Goal: Task Accomplishment & Management: Complete application form

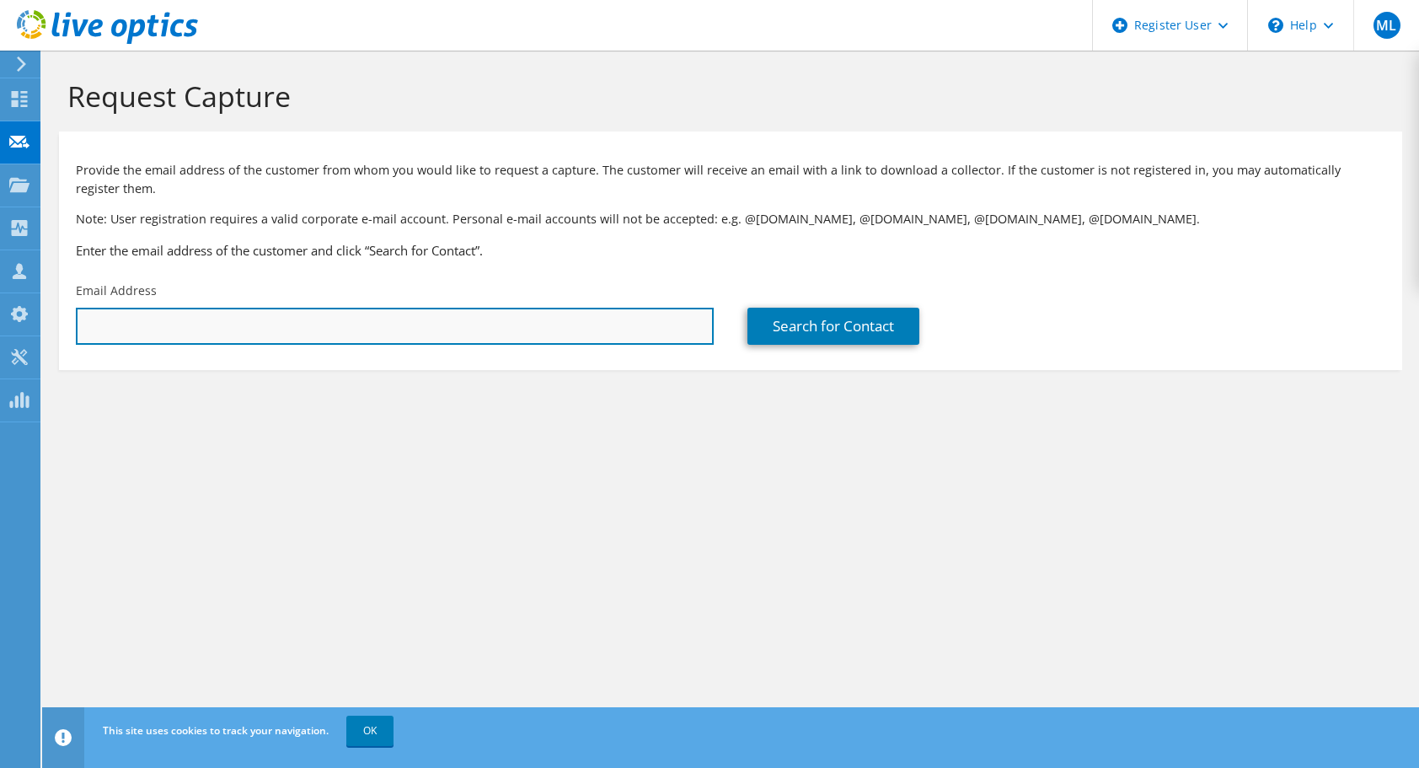
click at [485, 331] on input "text" at bounding box center [395, 326] width 638 height 37
paste input "msi@itavis.dk"
type input "msi@itavis.dk"
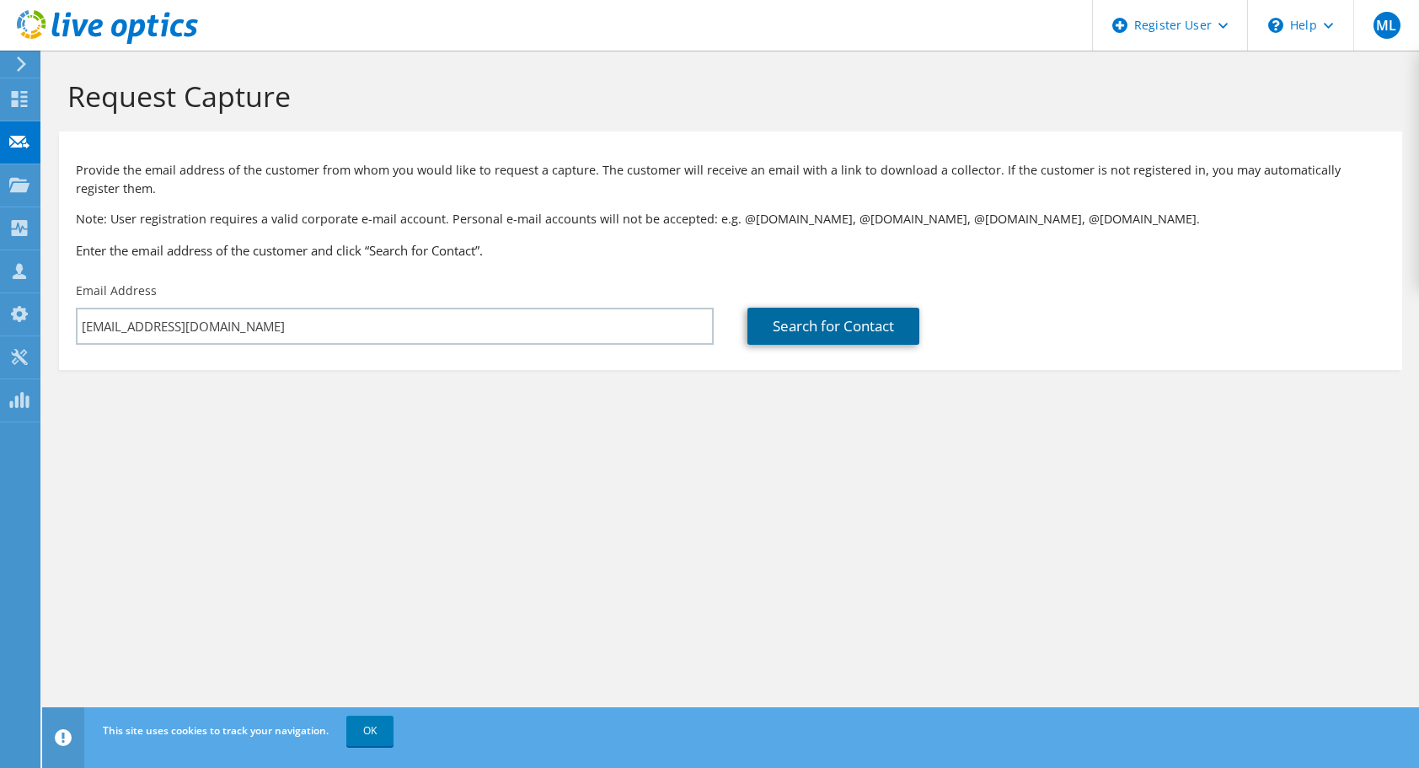
click at [789, 334] on link "Search for Contact" at bounding box center [833, 326] width 172 height 37
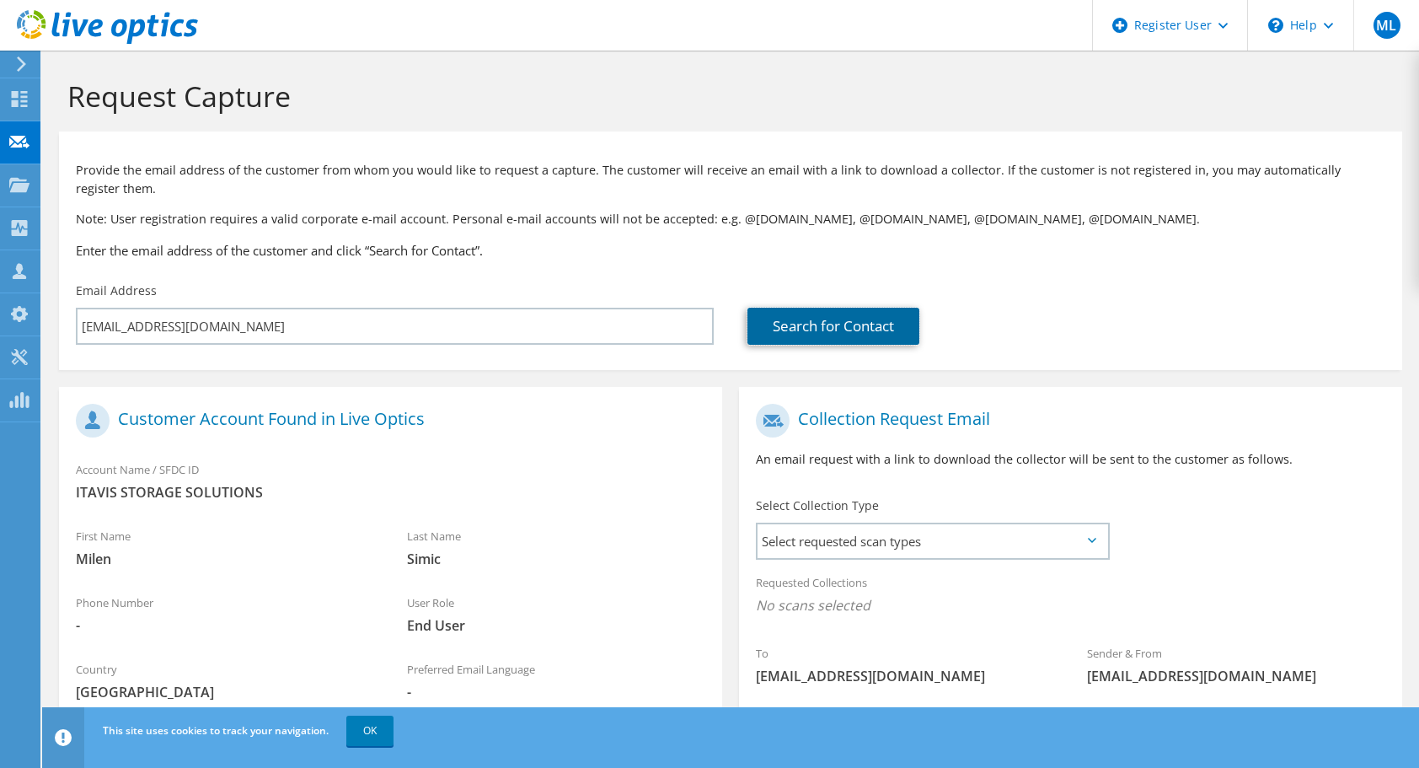
scroll to position [174, 0]
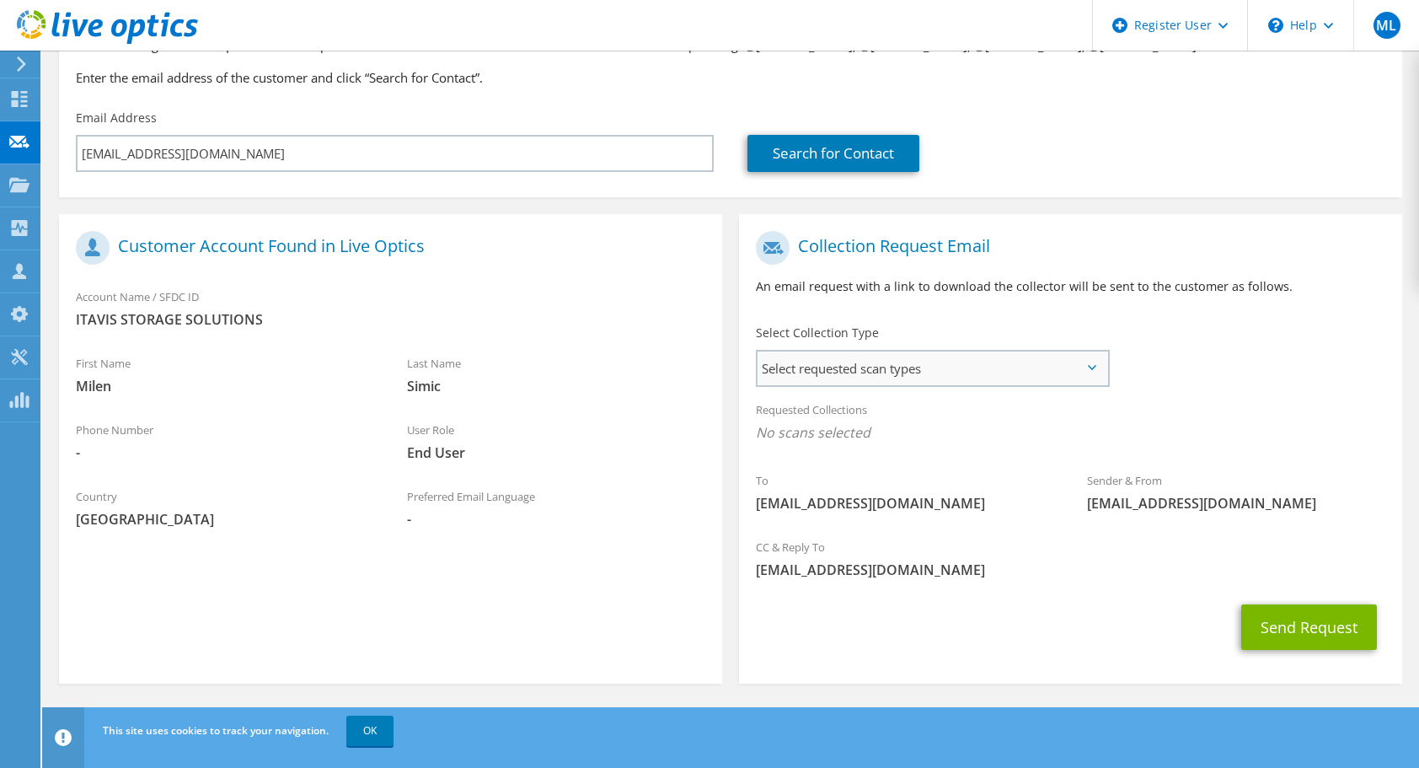
click at [954, 369] on span "Select requested scan types" at bounding box center [932, 368] width 350 height 34
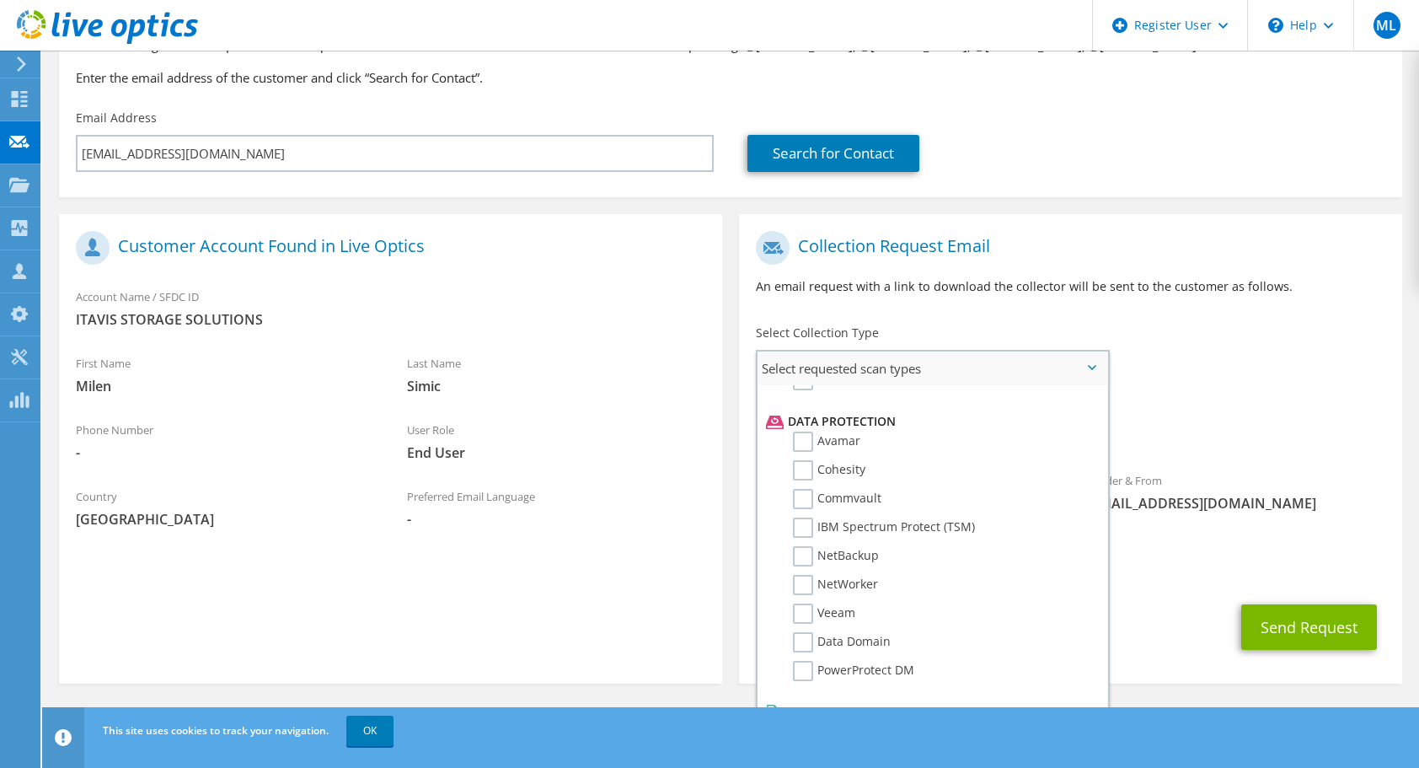
scroll to position [744, 0]
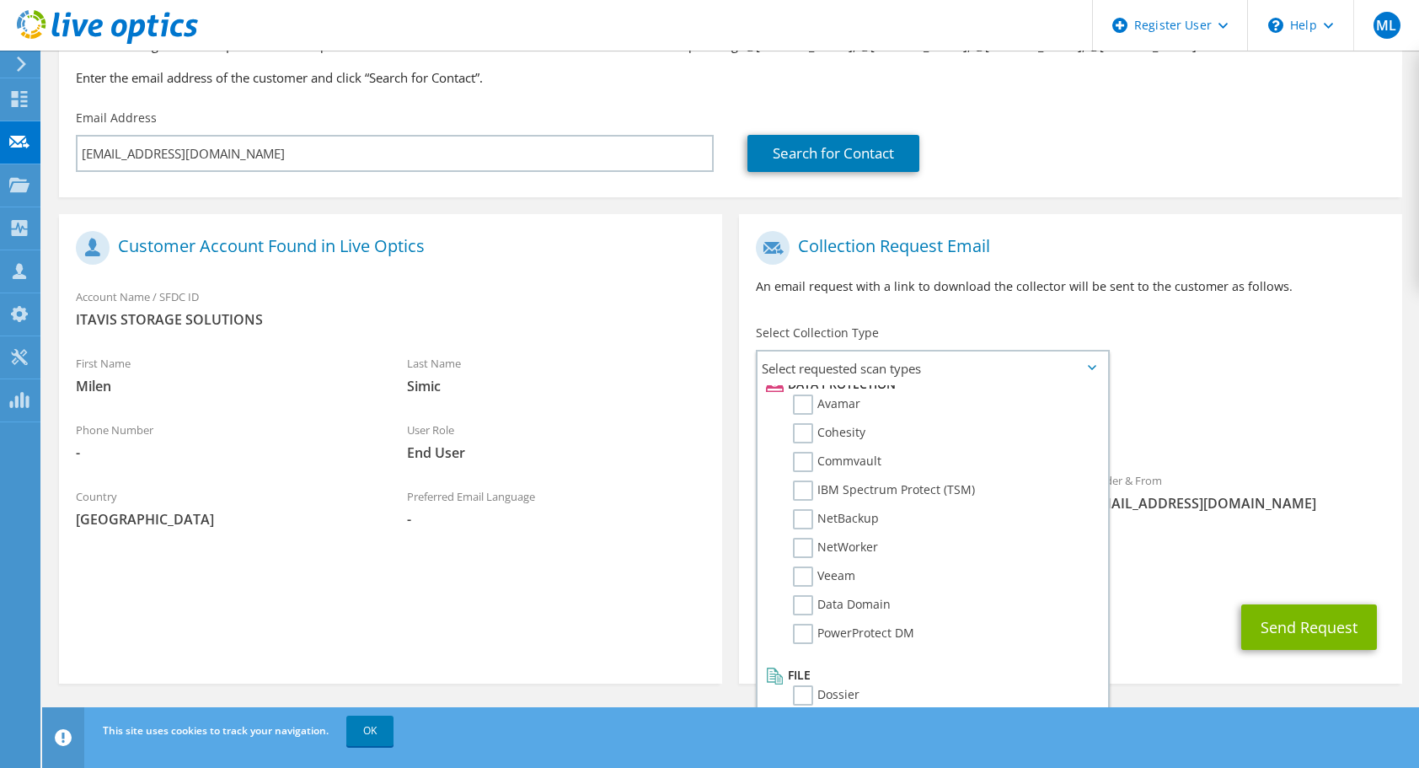
click at [1114, 256] on h1 "Collection Request Email" at bounding box center [1066, 248] width 621 height 34
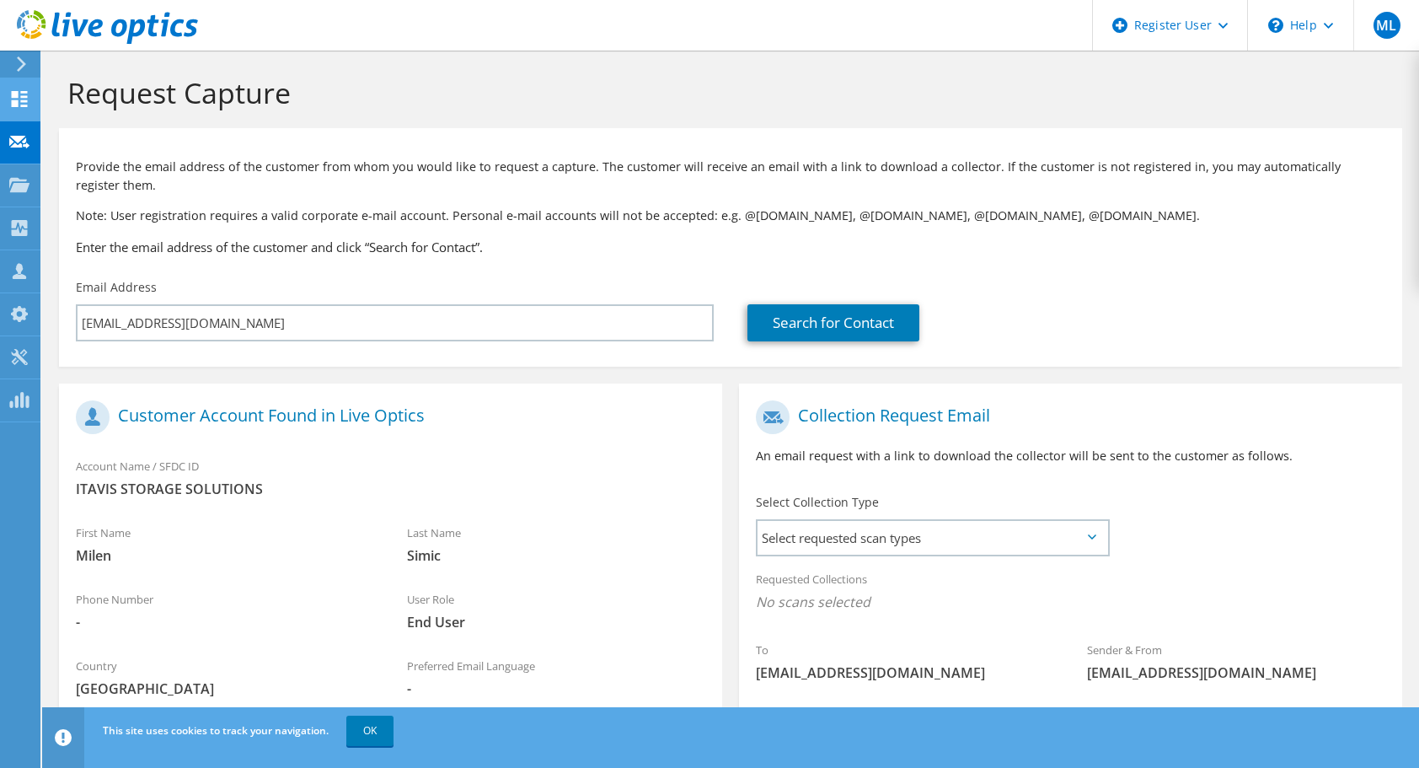
scroll to position [3, 0]
click at [17, 58] on icon at bounding box center [21, 63] width 13 height 15
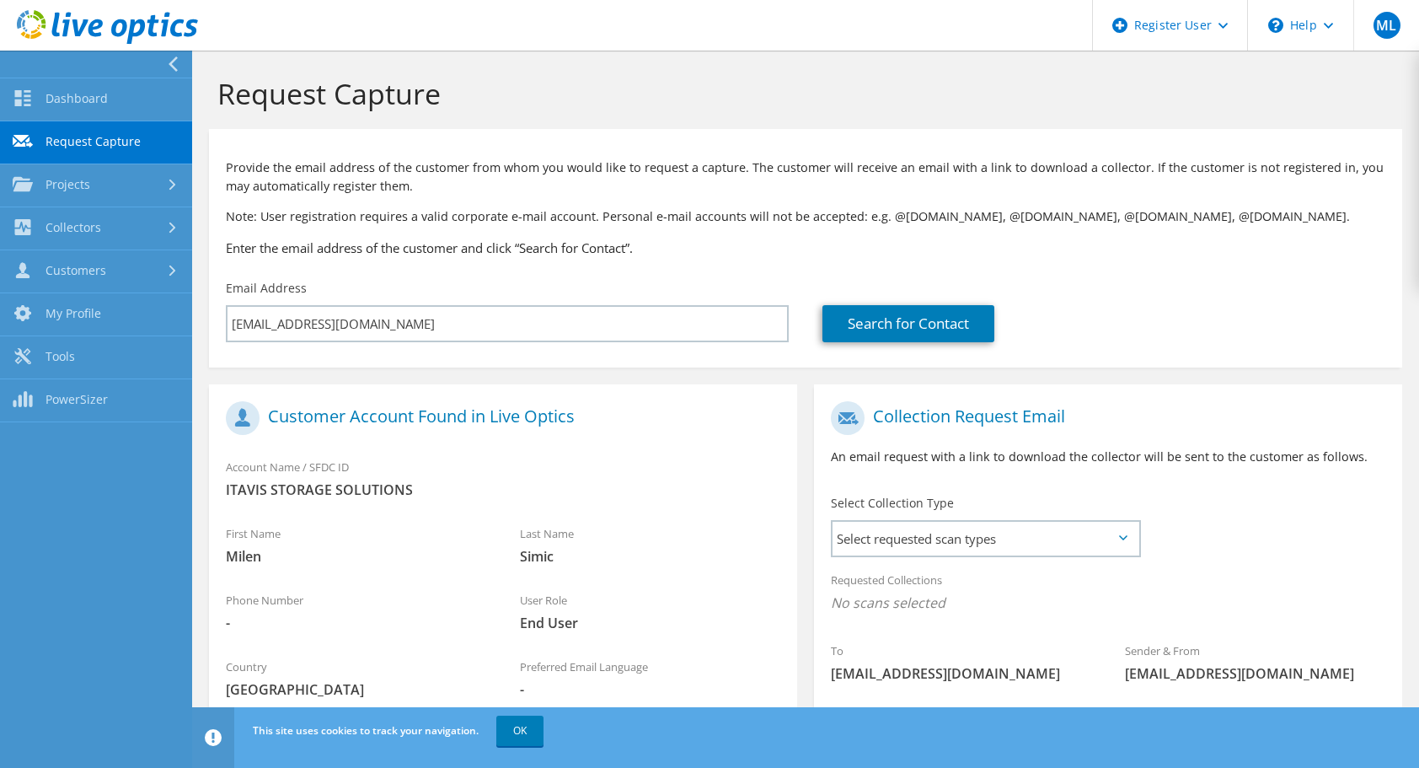
click at [174, 70] on use at bounding box center [173, 63] width 9 height 15
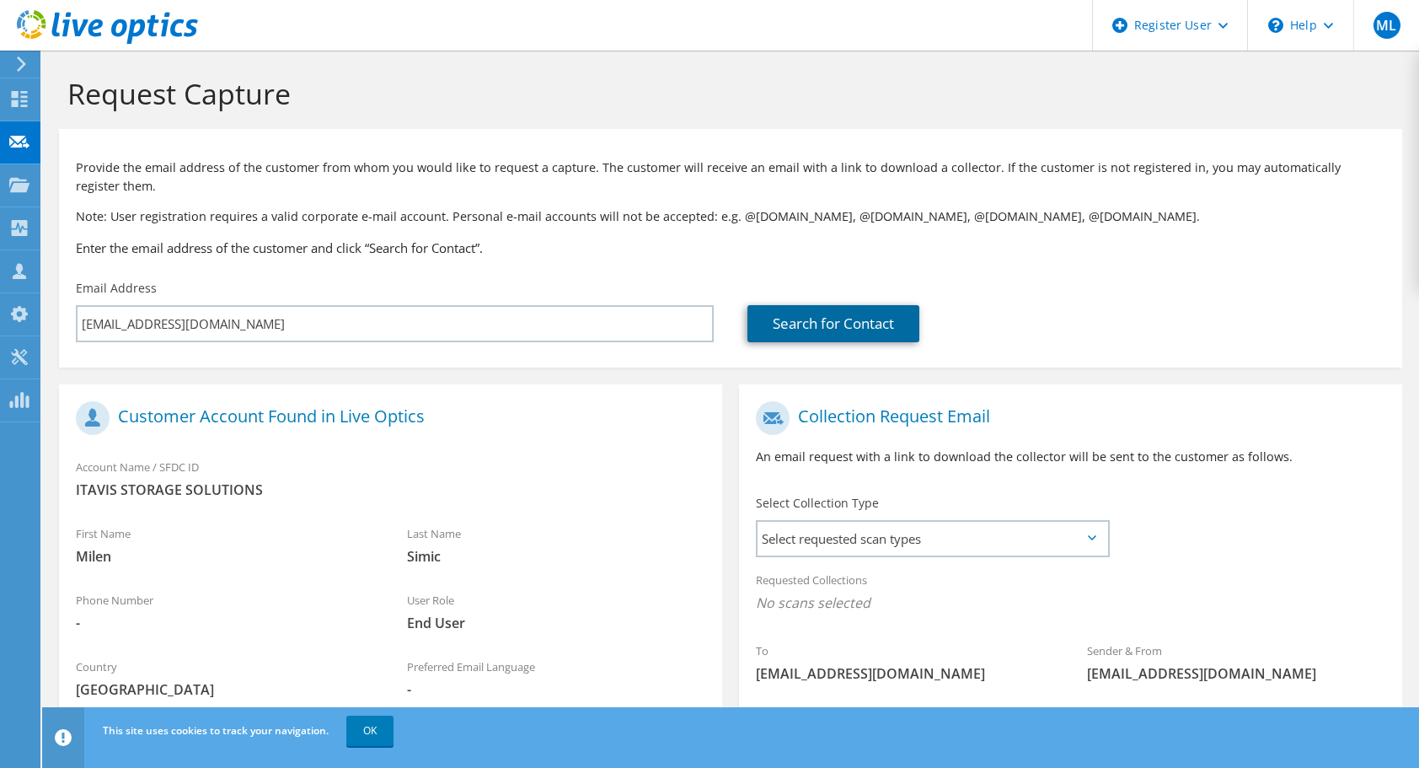
click at [823, 330] on link "Search for Contact" at bounding box center [833, 323] width 172 height 37
click at [367, 749] on div "This site uses cookies to track your navigation. OK" at bounding box center [762, 730] width 1326 height 47
click at [367, 739] on link "OK" at bounding box center [369, 730] width 47 height 30
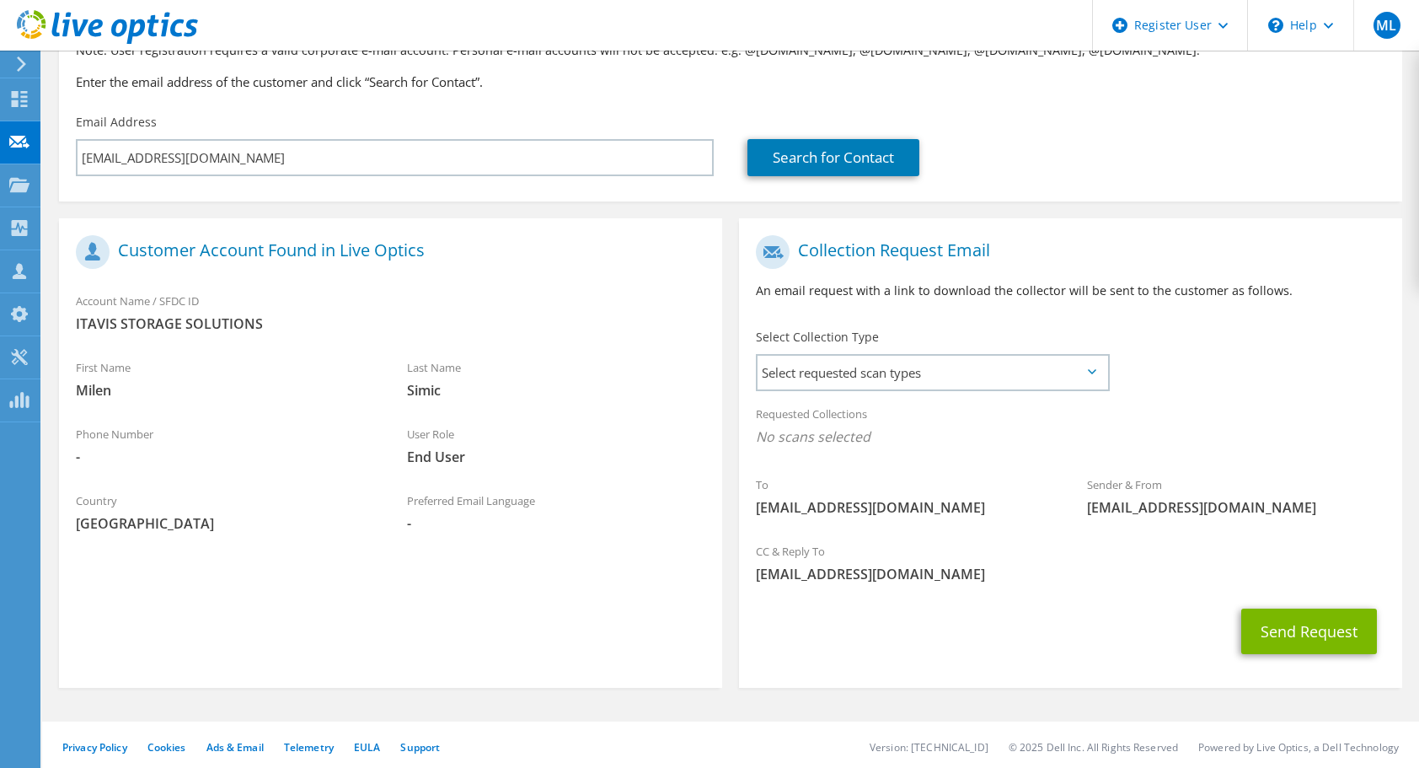
scroll to position [174, 0]
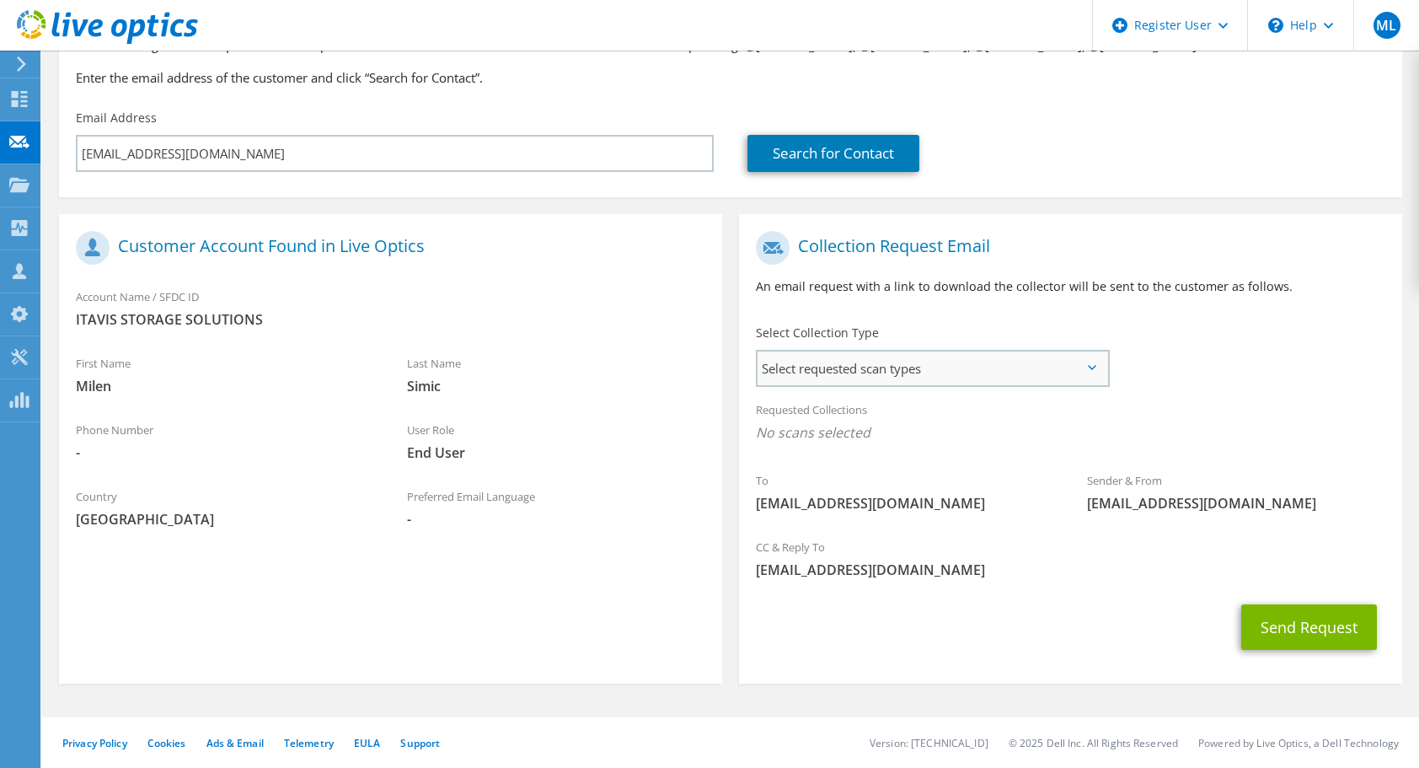
click at [977, 370] on span "Select requested scan types" at bounding box center [932, 368] width 350 height 34
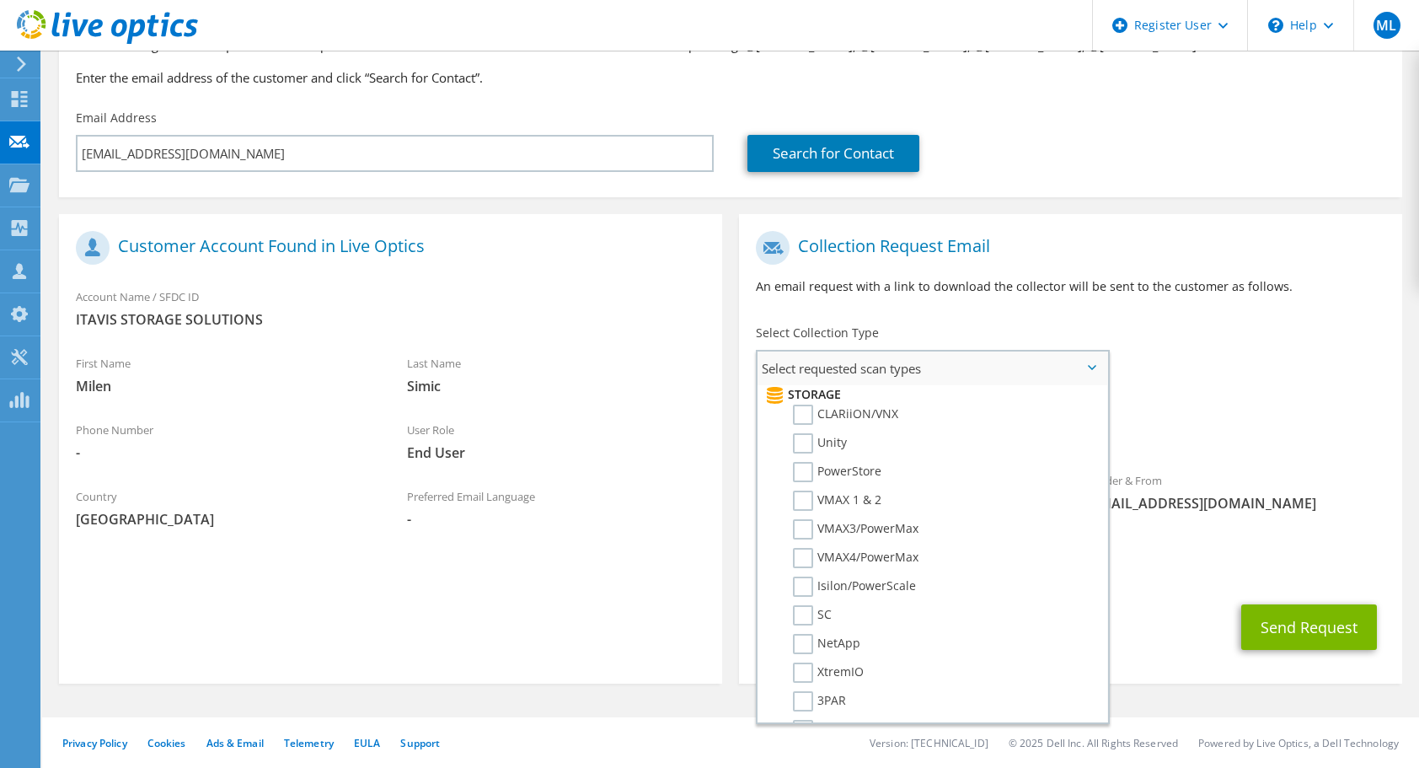
scroll to position [0, 0]
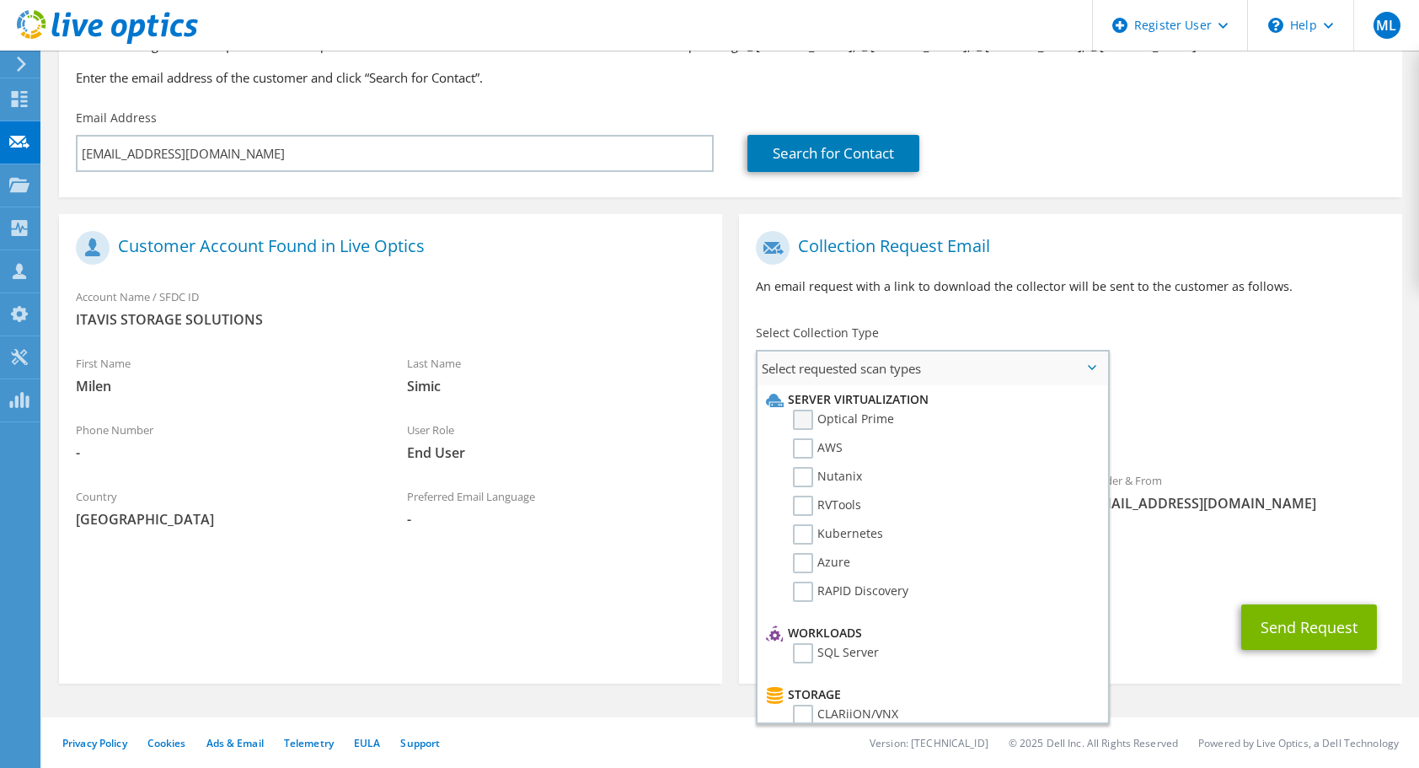
click at [800, 425] on label "Optical Prime" at bounding box center [843, 419] width 101 height 20
click at [0, 0] on input "Optical Prime" at bounding box center [0, 0] width 0 height 0
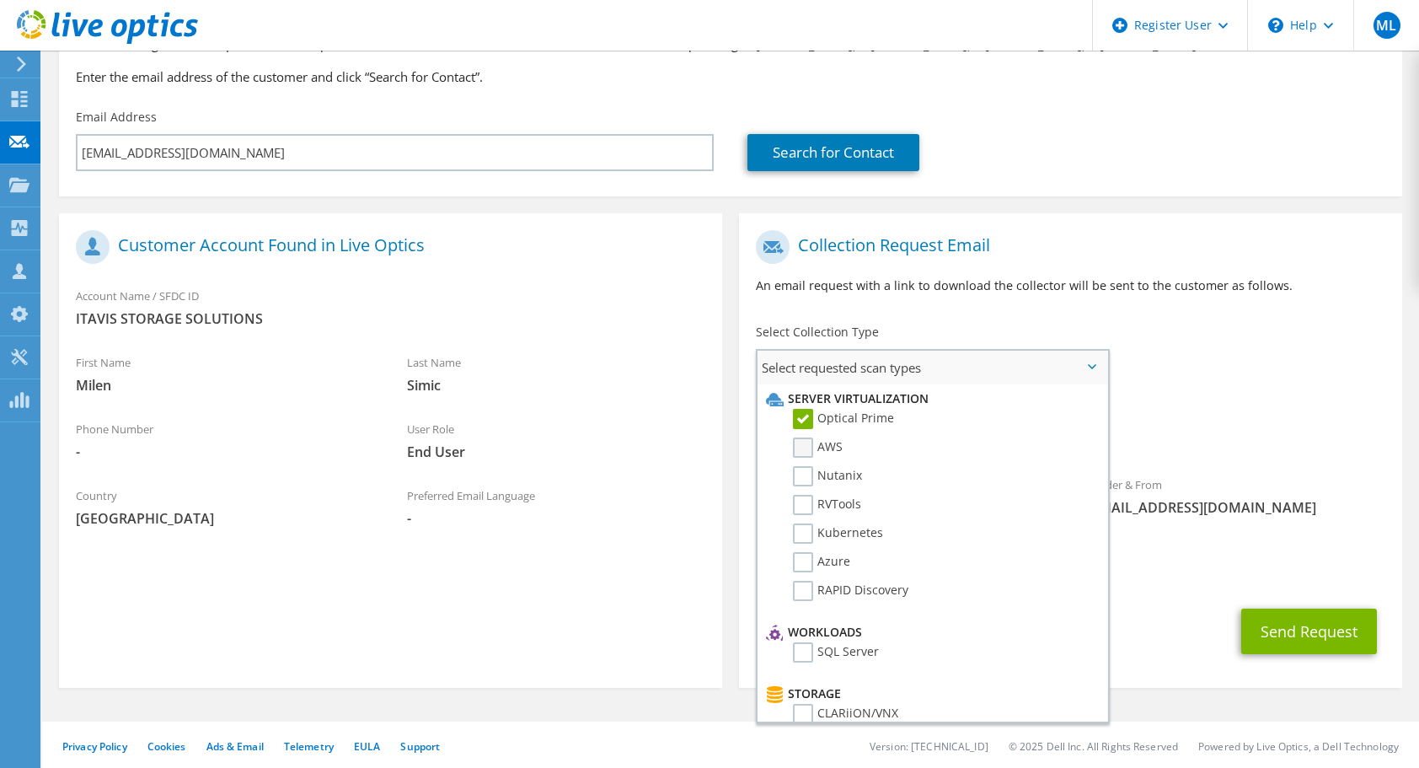
click at [808, 442] on label "AWS" at bounding box center [818, 447] width 50 height 20
click at [0, 0] on input "AWS" at bounding box center [0, 0] width 0 height 0
click at [807, 463] on li "AWS" at bounding box center [930, 451] width 337 height 29
click at [806, 475] on label "Nutanix" at bounding box center [827, 476] width 69 height 20
click at [0, 0] on input "Nutanix" at bounding box center [0, 0] width 0 height 0
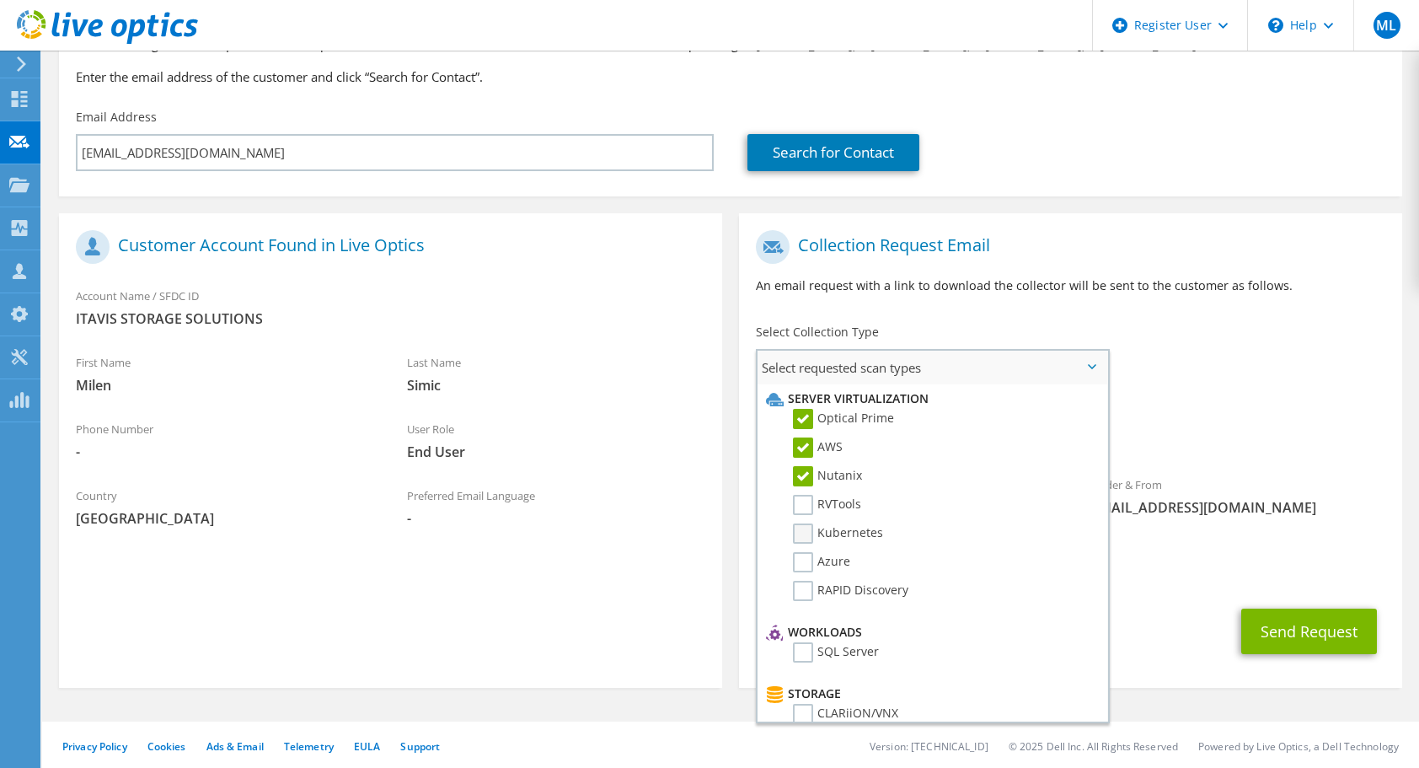
click at [802, 527] on label "Kubernetes" at bounding box center [838, 533] width 90 height 20
click at [0, 0] on input "Kubernetes" at bounding box center [0, 0] width 0 height 0
click at [801, 500] on label "RVTools" at bounding box center [827, 505] width 68 height 20
click at [0, 0] on input "RVTools" at bounding box center [0, 0] width 0 height 0
click at [804, 578] on li "Azure" at bounding box center [930, 566] width 337 height 29
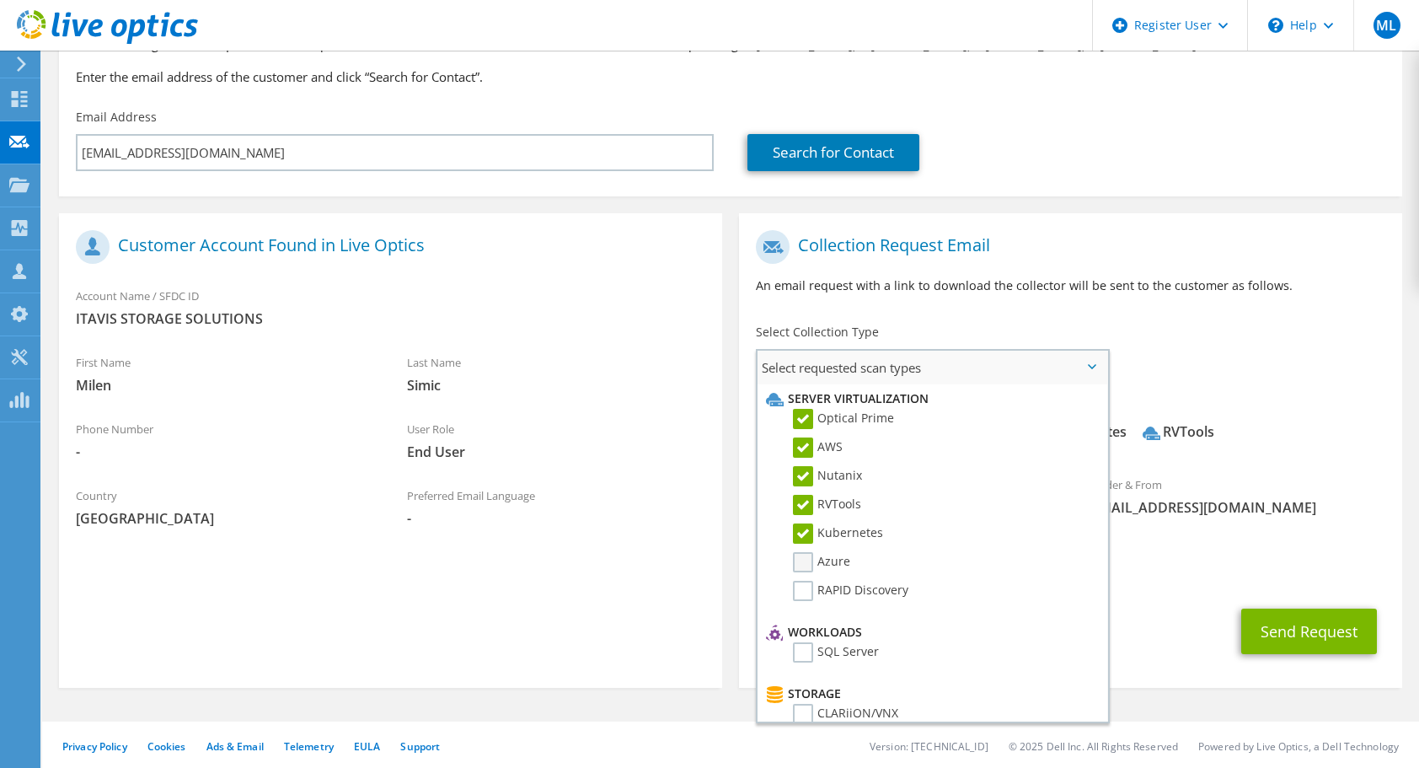
click at [804, 568] on label "Azure" at bounding box center [821, 562] width 57 height 20
click at [0, 0] on input "Azure" at bounding box center [0, 0] width 0 height 0
click at [804, 583] on label "RAPID Discovery" at bounding box center [850, 591] width 115 height 20
click at [0, 0] on input "RAPID Discovery" at bounding box center [0, 0] width 0 height 0
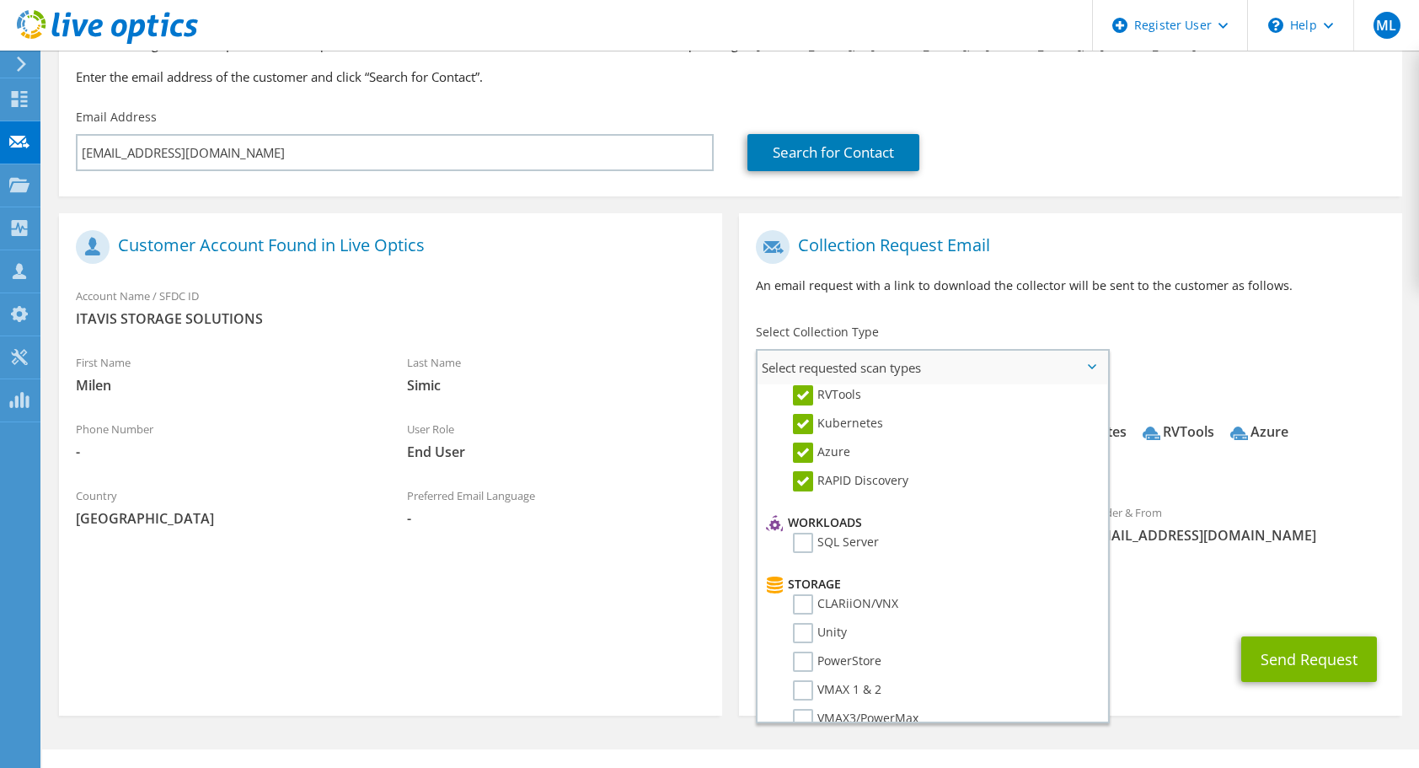
scroll to position [112, 0]
click at [803, 556] on li "SQL Server" at bounding box center [930, 544] width 337 height 29
click at [801, 547] on label "SQL Server" at bounding box center [836, 540] width 86 height 20
click at [0, 0] on input "SQL Server" at bounding box center [0, 0] width 0 height 0
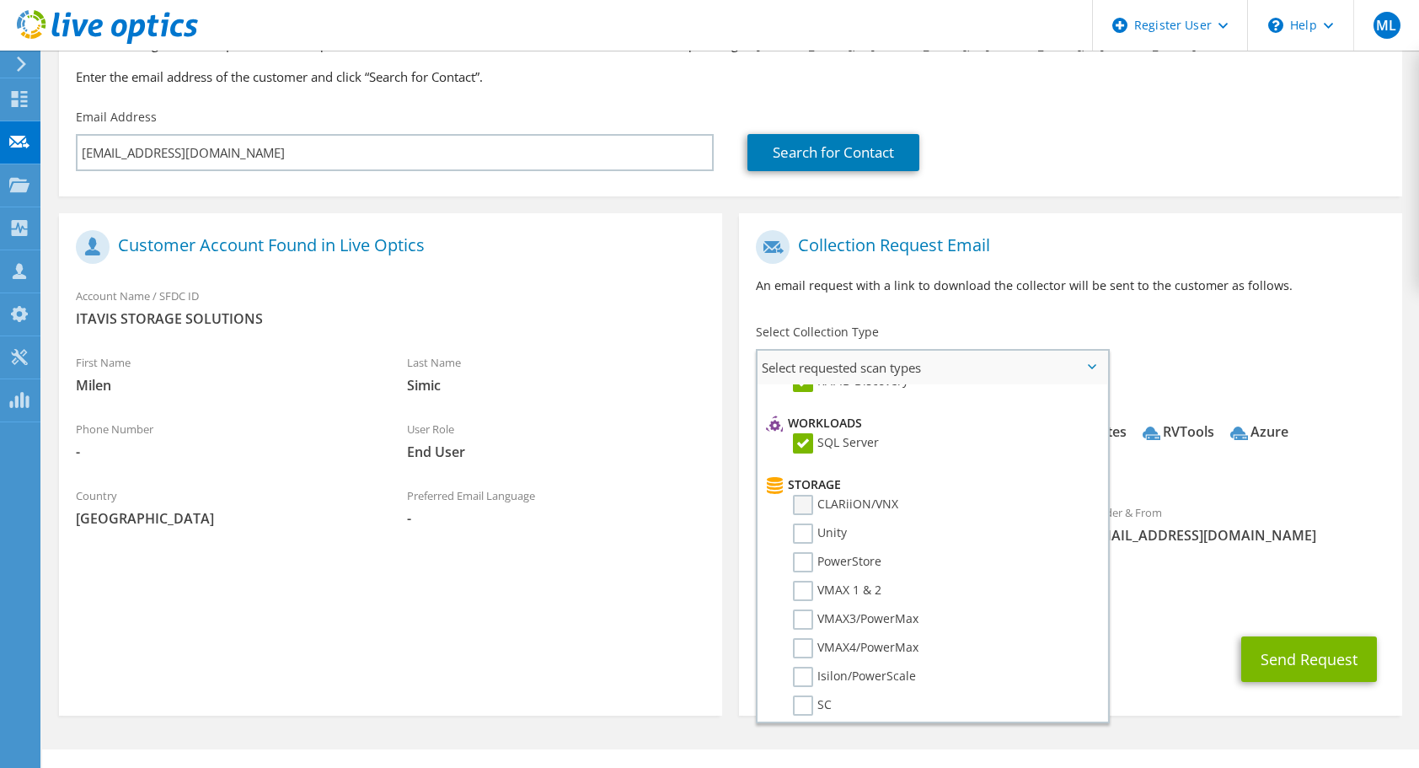
click at [801, 501] on label "CLARiiON/VNX" at bounding box center [845, 505] width 105 height 20
click at [0, 0] on input "CLARiiON/VNX" at bounding box center [0, 0] width 0 height 0
click at [802, 529] on label "Unity" at bounding box center [820, 533] width 54 height 20
click at [0, 0] on input "Unity" at bounding box center [0, 0] width 0 height 0
click at [801, 561] on label "PowerStore" at bounding box center [837, 562] width 88 height 20
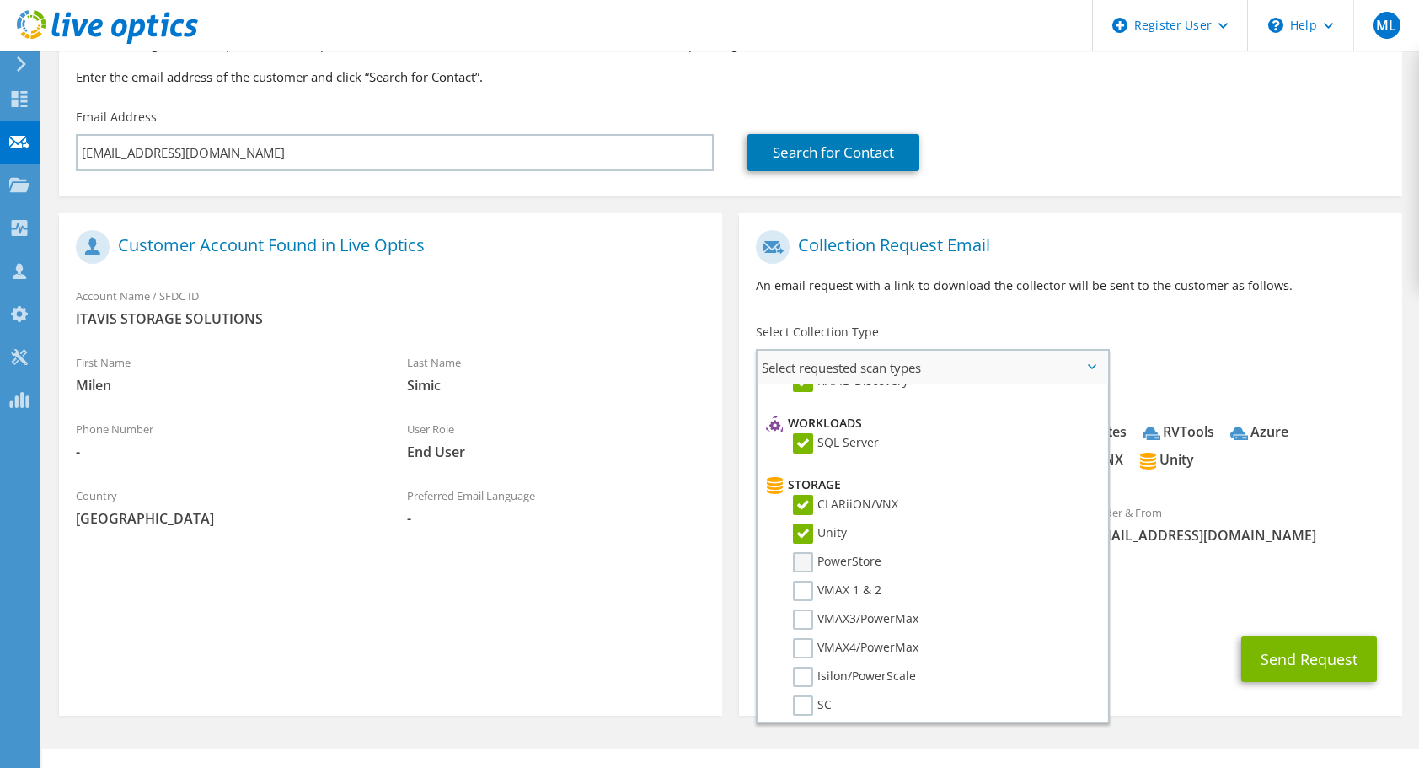
click at [0, 0] on input "PowerStore" at bounding box center [0, 0] width 0 height 0
click at [802, 585] on label "VMAX 1 & 2" at bounding box center [837, 591] width 88 height 20
click at [0, 0] on input "VMAX 1 & 2" at bounding box center [0, 0] width 0 height 0
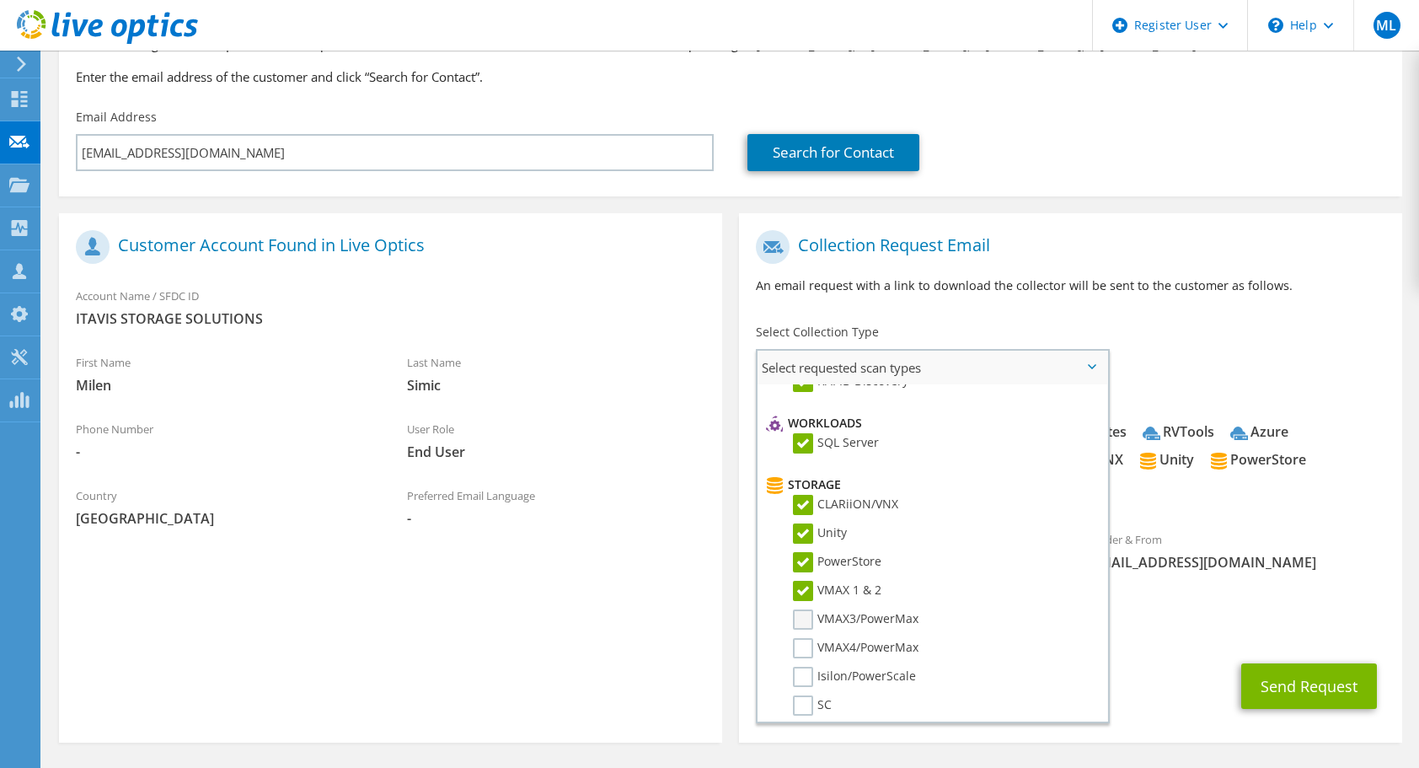
click at [800, 619] on label "VMAX3/PowerMax" at bounding box center [856, 619] width 126 height 20
click at [0, 0] on input "VMAX3/PowerMax" at bounding box center [0, 0] width 0 height 0
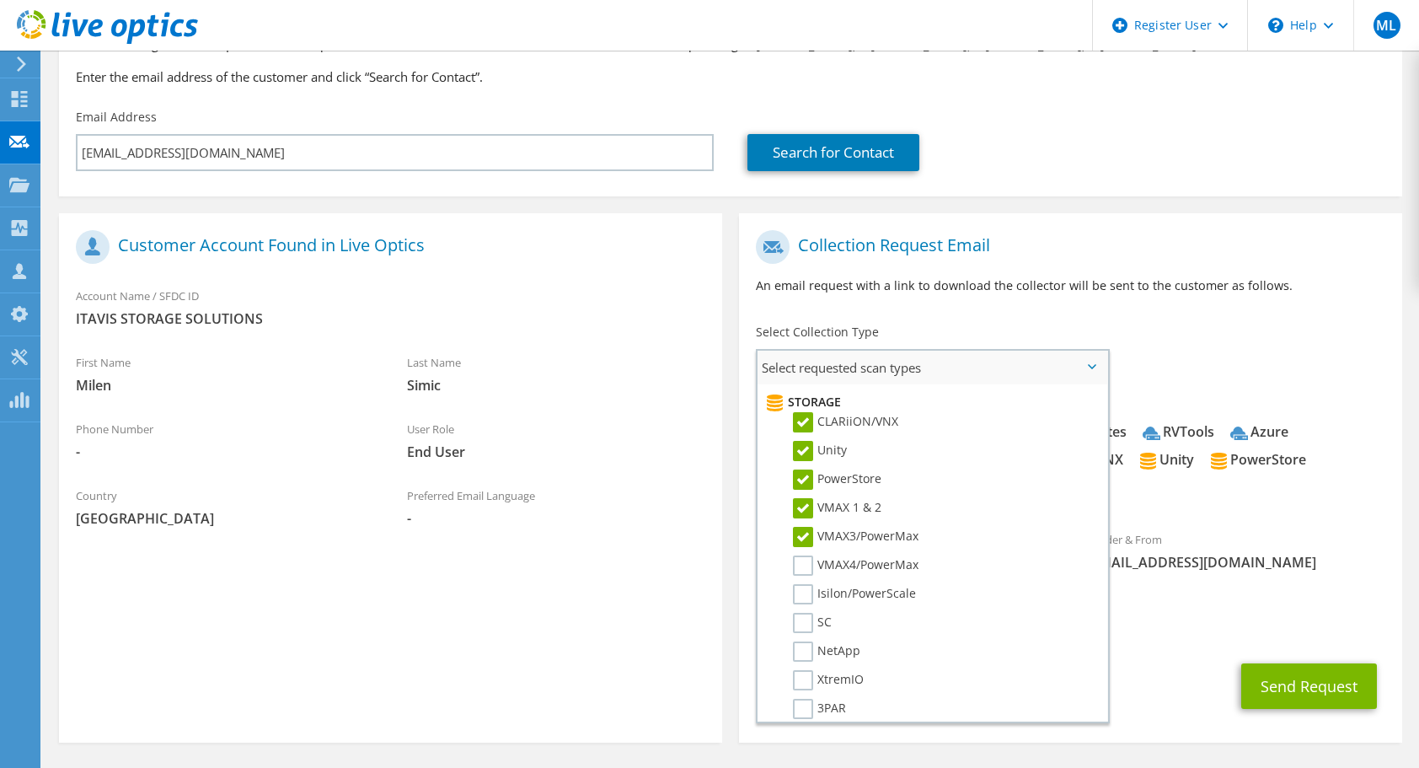
scroll to position [293, 0]
click at [800, 559] on label "VMAX4/PowerMax" at bounding box center [856, 564] width 126 height 20
click at [0, 0] on input "VMAX4/PowerMax" at bounding box center [0, 0] width 0 height 0
click at [804, 607] on li "Isilon/PowerScale" at bounding box center [930, 596] width 337 height 29
click at [804, 602] on label "Isilon/PowerScale" at bounding box center [854, 592] width 123 height 20
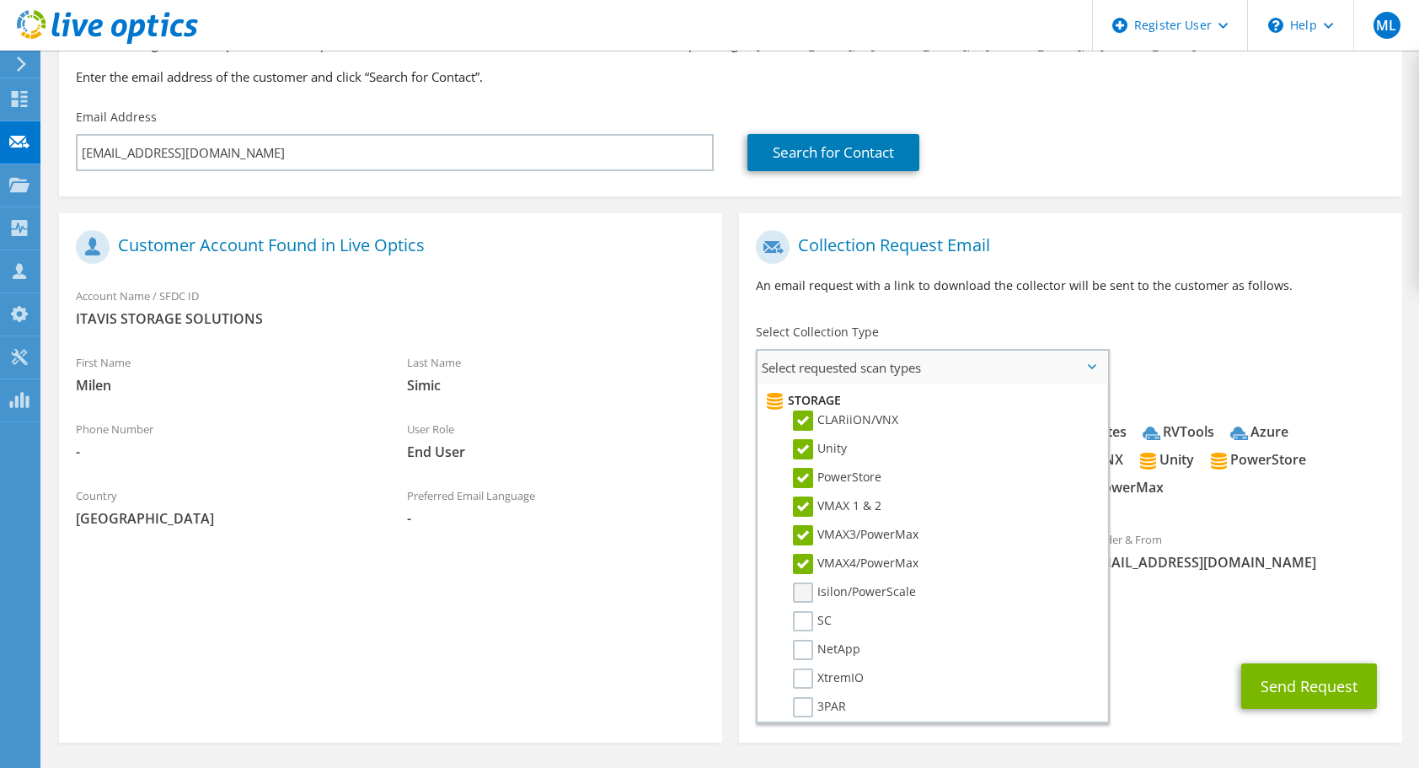
click at [0, 0] on input "Isilon/PowerScale" at bounding box center [0, 0] width 0 height 0
click at [802, 617] on label "SC" at bounding box center [812, 621] width 39 height 20
click at [0, 0] on input "SC" at bounding box center [0, 0] width 0 height 0
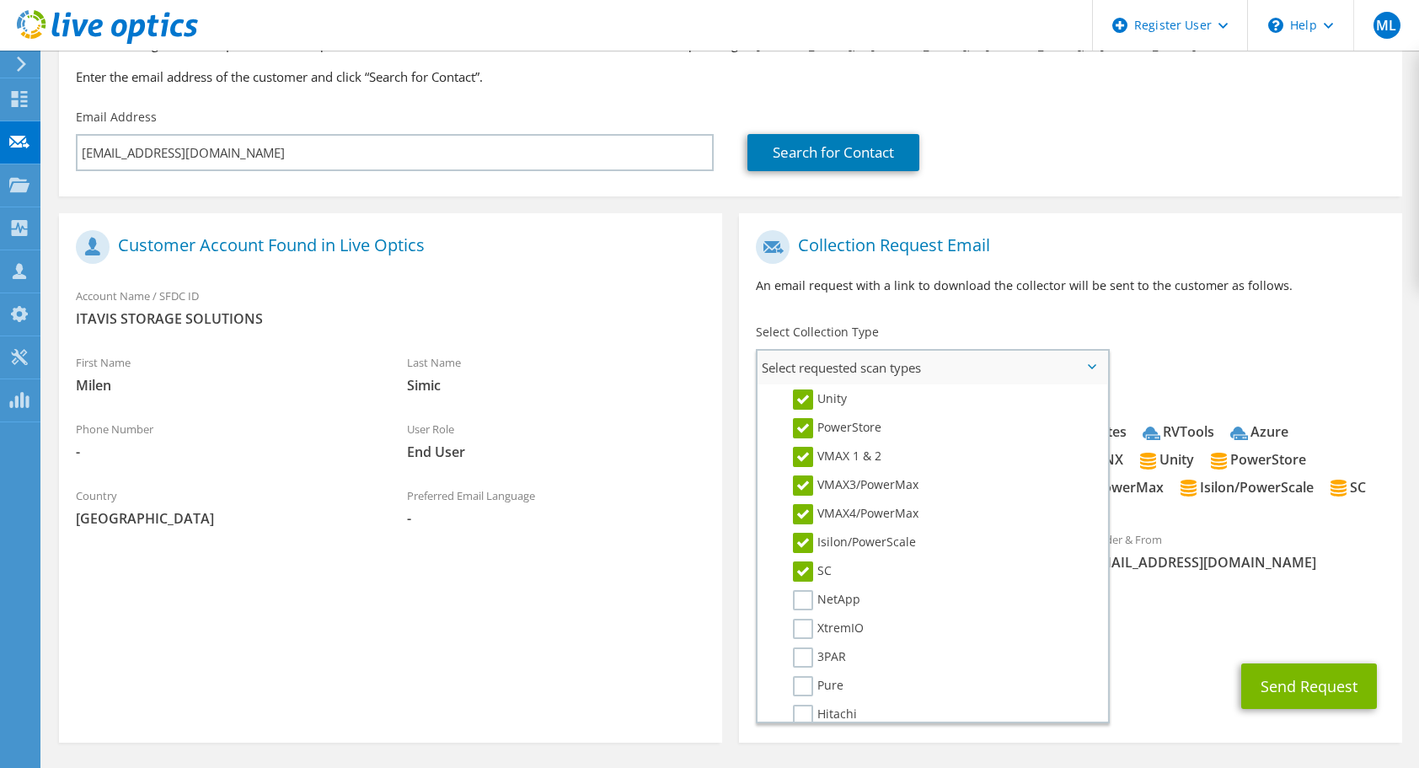
scroll to position [344, 0]
click at [804, 604] on label "NetApp" at bounding box center [826, 599] width 67 height 20
click at [0, 0] on input "NetApp" at bounding box center [0, 0] width 0 height 0
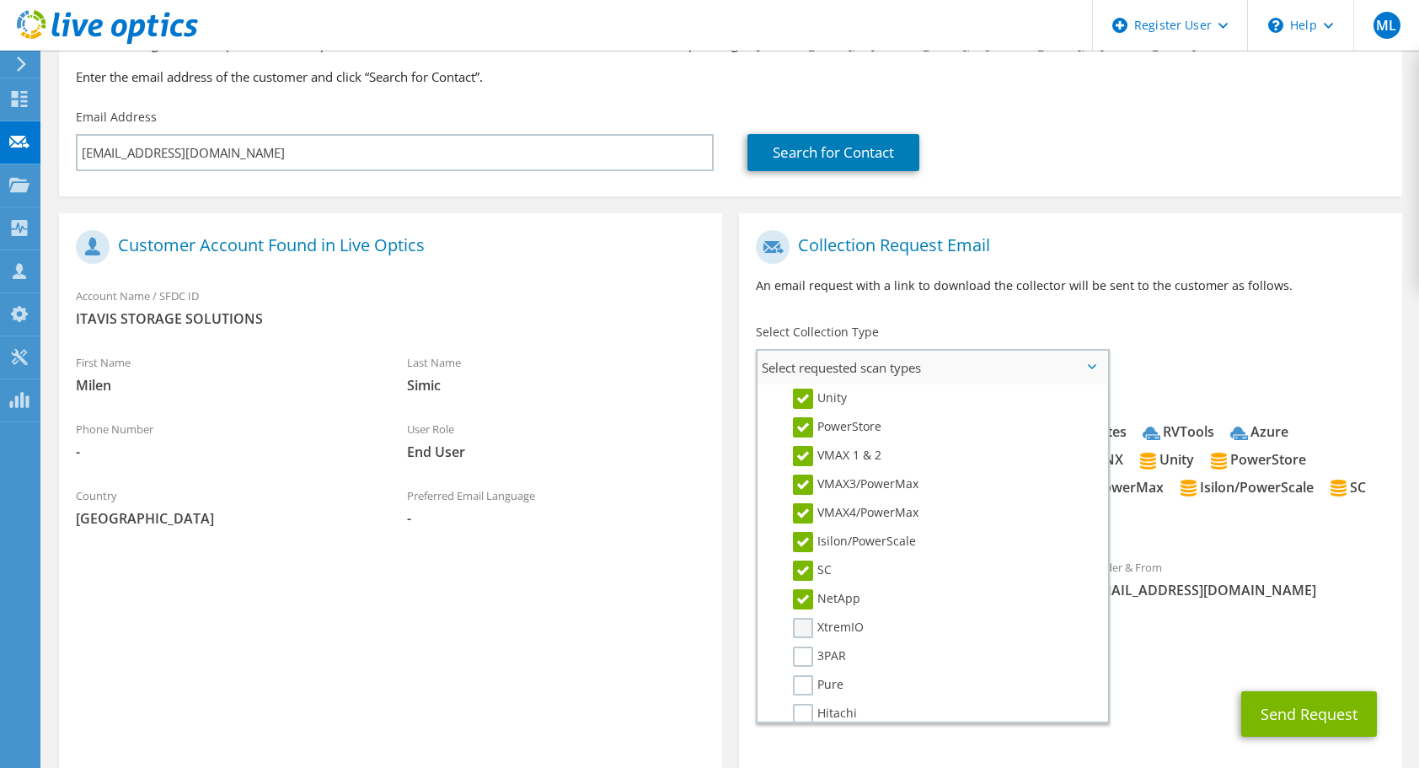
click at [806, 618] on label "XtremIO" at bounding box center [828, 628] width 71 height 20
click at [0, 0] on input "XtremIO" at bounding box center [0, 0] width 0 height 0
click at [804, 580] on li "XtremIO" at bounding box center [930, 572] width 337 height 29
click at [806, 588] on label "3PAR" at bounding box center [819, 596] width 53 height 20
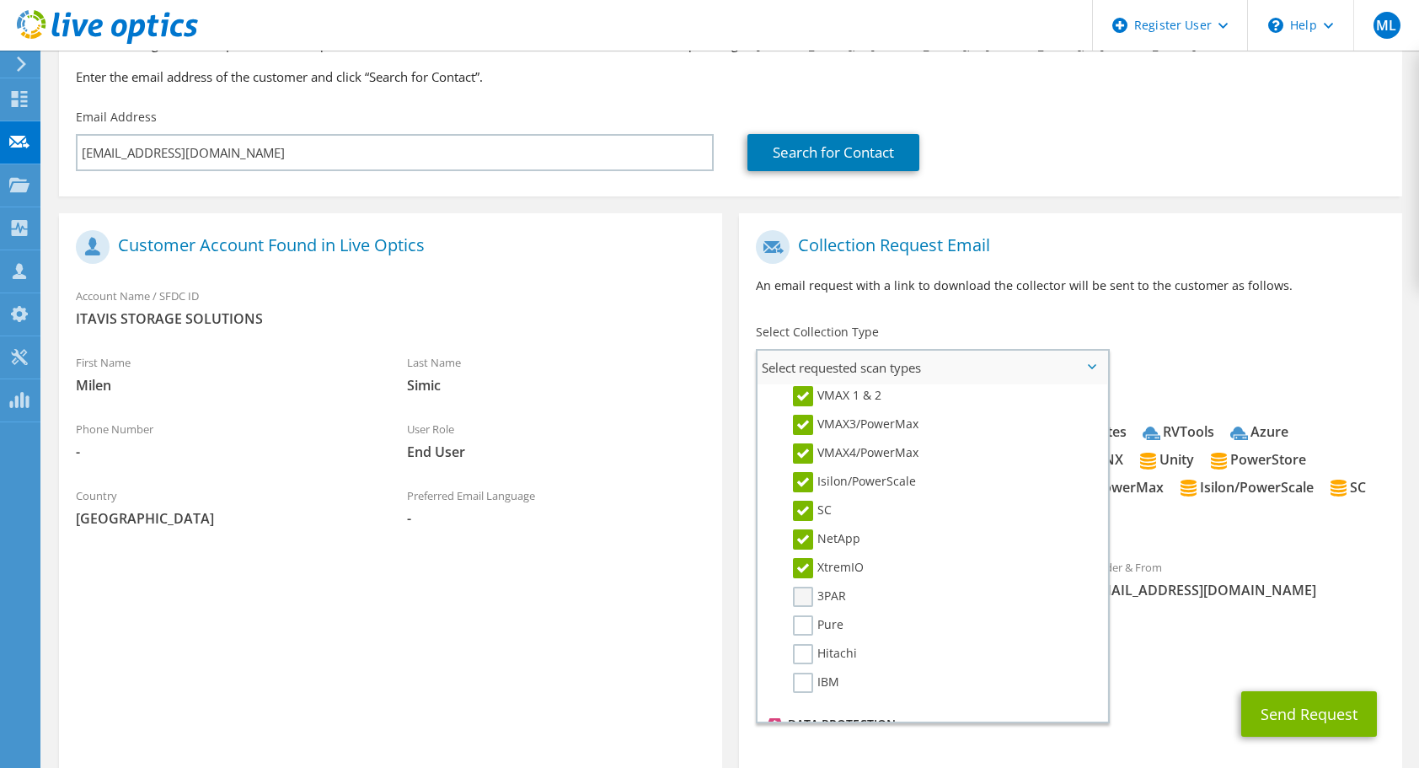
click at [0, 0] on input "3PAR" at bounding box center [0, 0] width 0 height 0
click at [807, 631] on label "Pure" at bounding box center [818, 625] width 51 height 20
click at [0, 0] on input "Pure" at bounding box center [0, 0] width 0 height 0
click at [811, 655] on label "Hitachi" at bounding box center [825, 654] width 64 height 20
click at [0, 0] on input "Hitachi" at bounding box center [0, 0] width 0 height 0
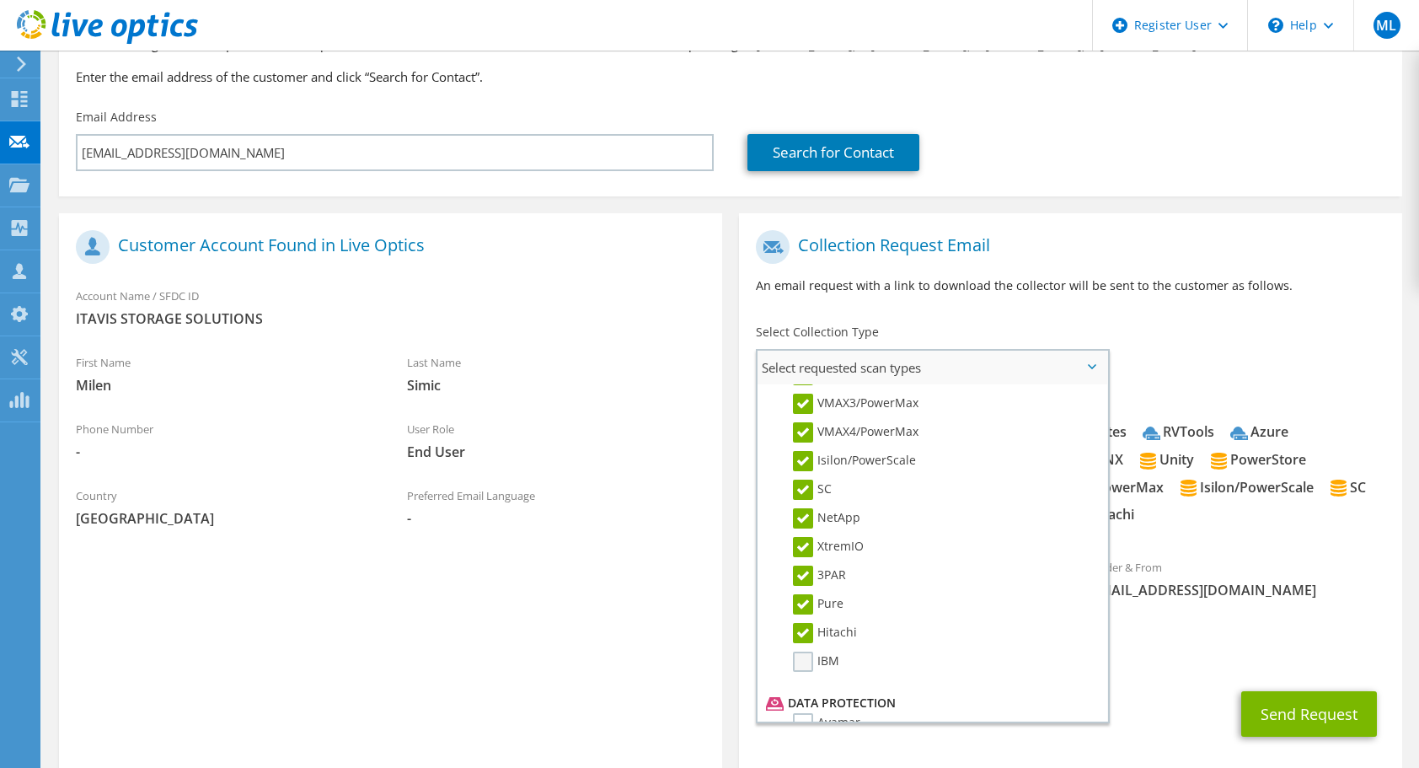
click at [808, 663] on label "IBM" at bounding box center [816, 661] width 46 height 20
click at [0, 0] on input "IBM" at bounding box center [0, 0] width 0 height 0
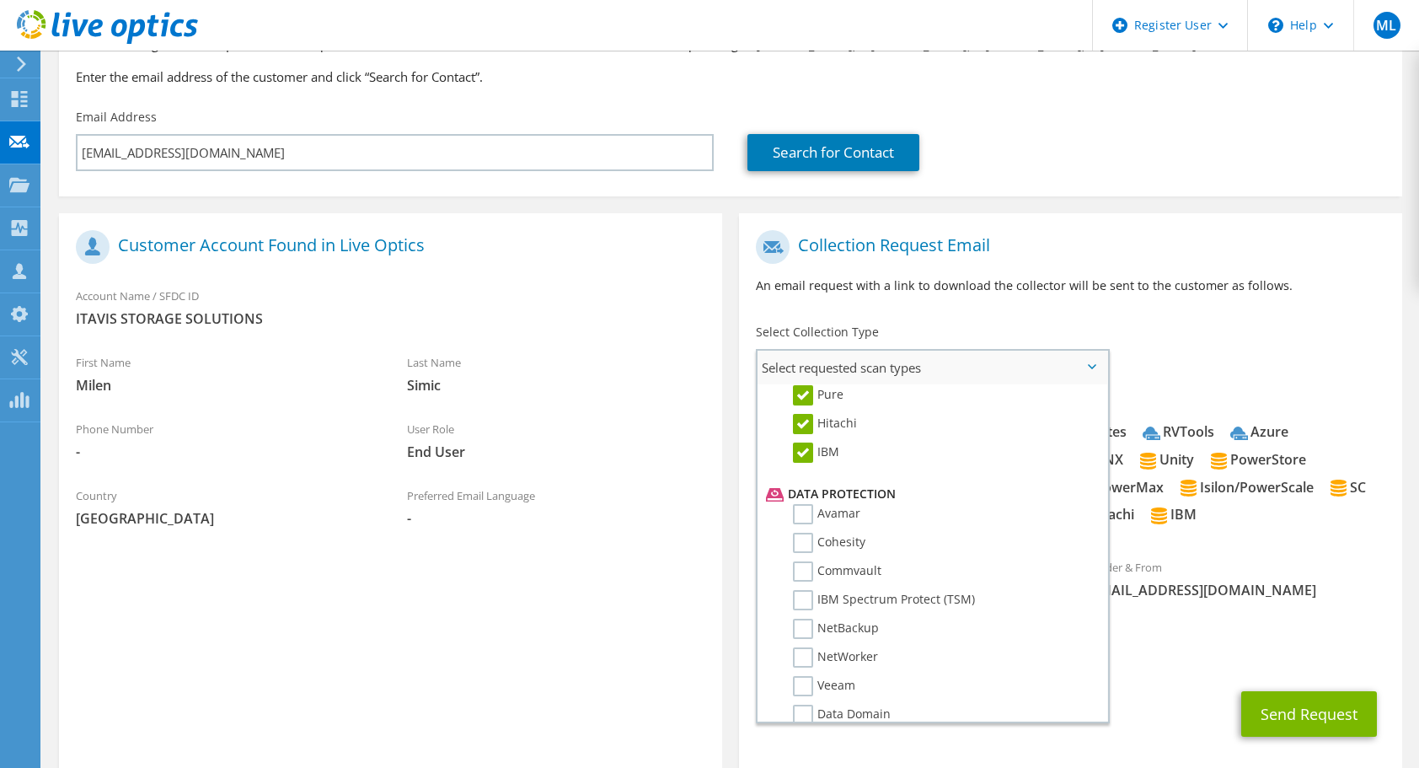
scroll to position [638, 0]
click at [804, 512] on label "Avamar" at bounding box center [826, 510] width 67 height 20
click at [0, 0] on input "Avamar" at bounding box center [0, 0] width 0 height 0
click at [811, 539] on label "Cohesity" at bounding box center [829, 538] width 72 height 20
click at [0, 0] on input "Cohesity" at bounding box center [0, 0] width 0 height 0
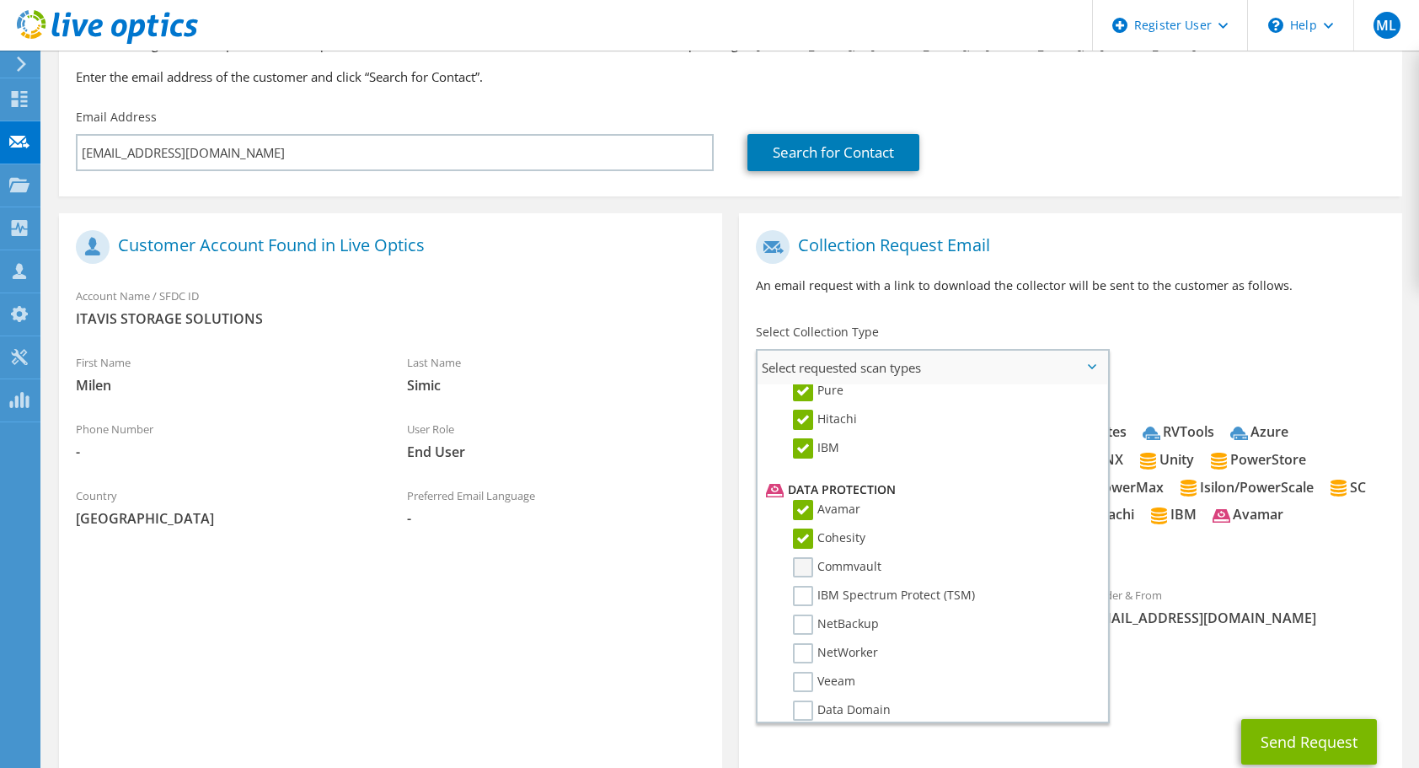
click at [808, 575] on label "Commvault" at bounding box center [837, 567] width 88 height 20
click at [0, 0] on input "Commvault" at bounding box center [0, 0] width 0 height 0
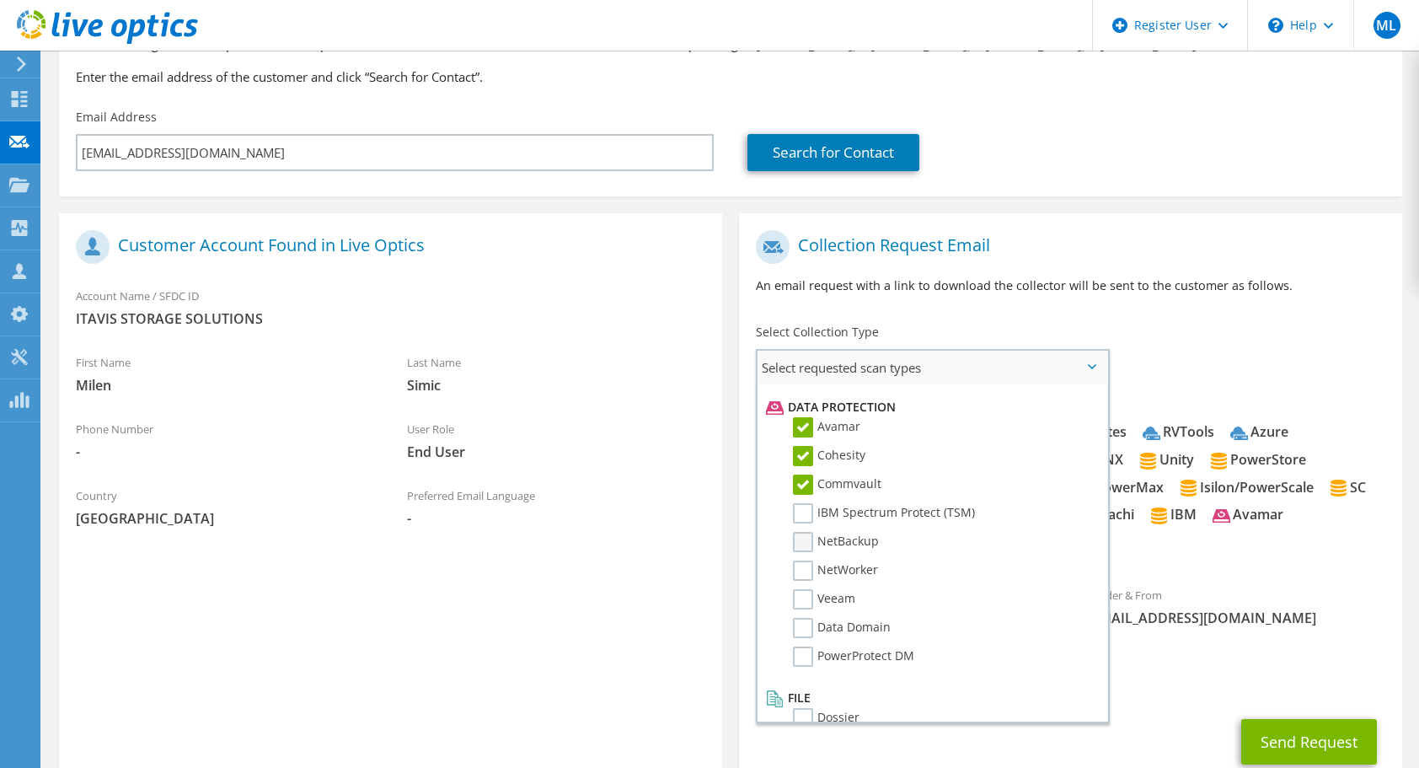
scroll to position [721, 0]
click at [809, 524] on li "IBM Spectrum Protect (TSM)" at bounding box center [930, 516] width 337 height 29
click at [807, 517] on label "IBM Spectrum Protect (TSM)" at bounding box center [884, 512] width 182 height 20
click at [0, 0] on input "IBM Spectrum Protect (TSM)" at bounding box center [0, 0] width 0 height 0
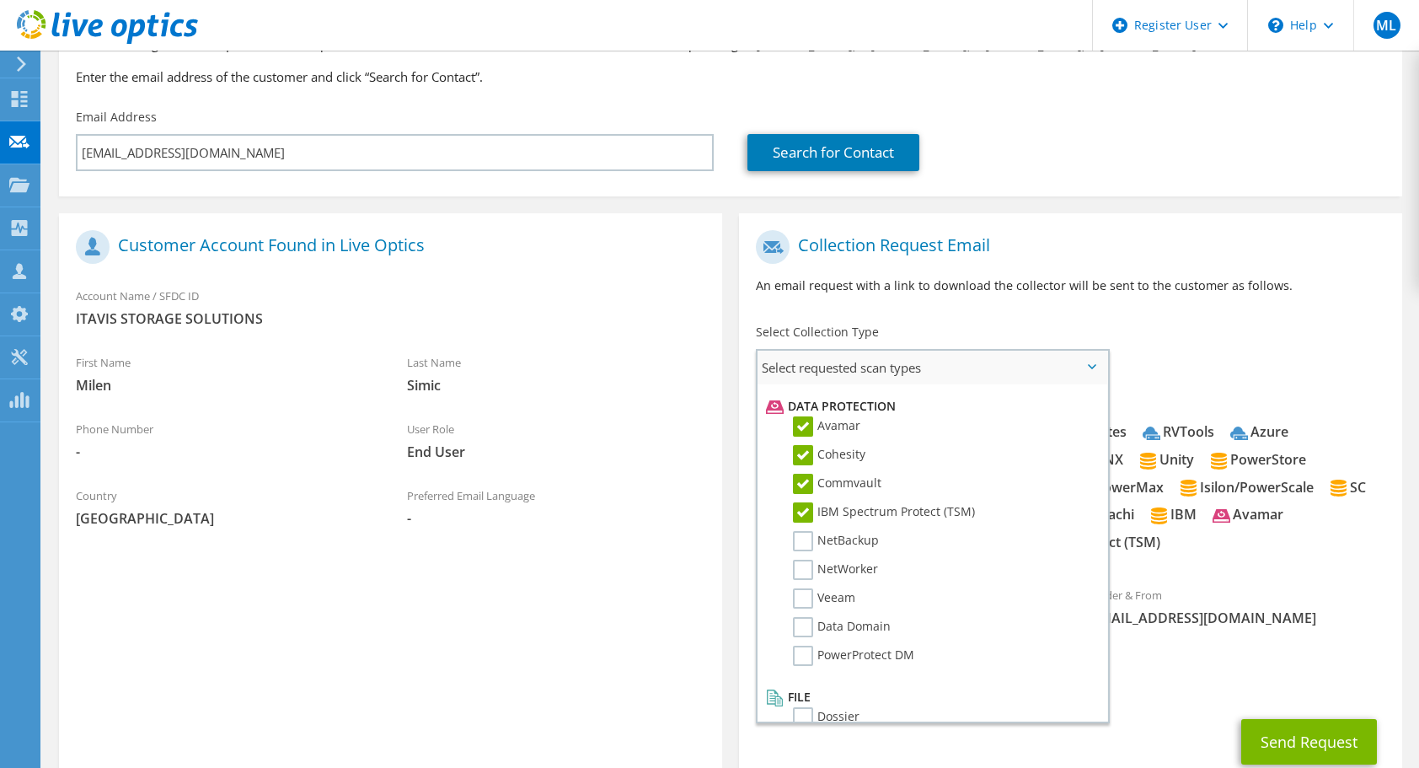
click at [801, 552] on li "NetBackup" at bounding box center [930, 545] width 337 height 29
click at [802, 548] on label "NetBackup" at bounding box center [836, 541] width 86 height 20
click at [0, 0] on input "NetBackup" at bounding box center [0, 0] width 0 height 0
click at [803, 566] on label "NetWorker" at bounding box center [835, 569] width 85 height 20
click at [0, 0] on input "NetWorker" at bounding box center [0, 0] width 0 height 0
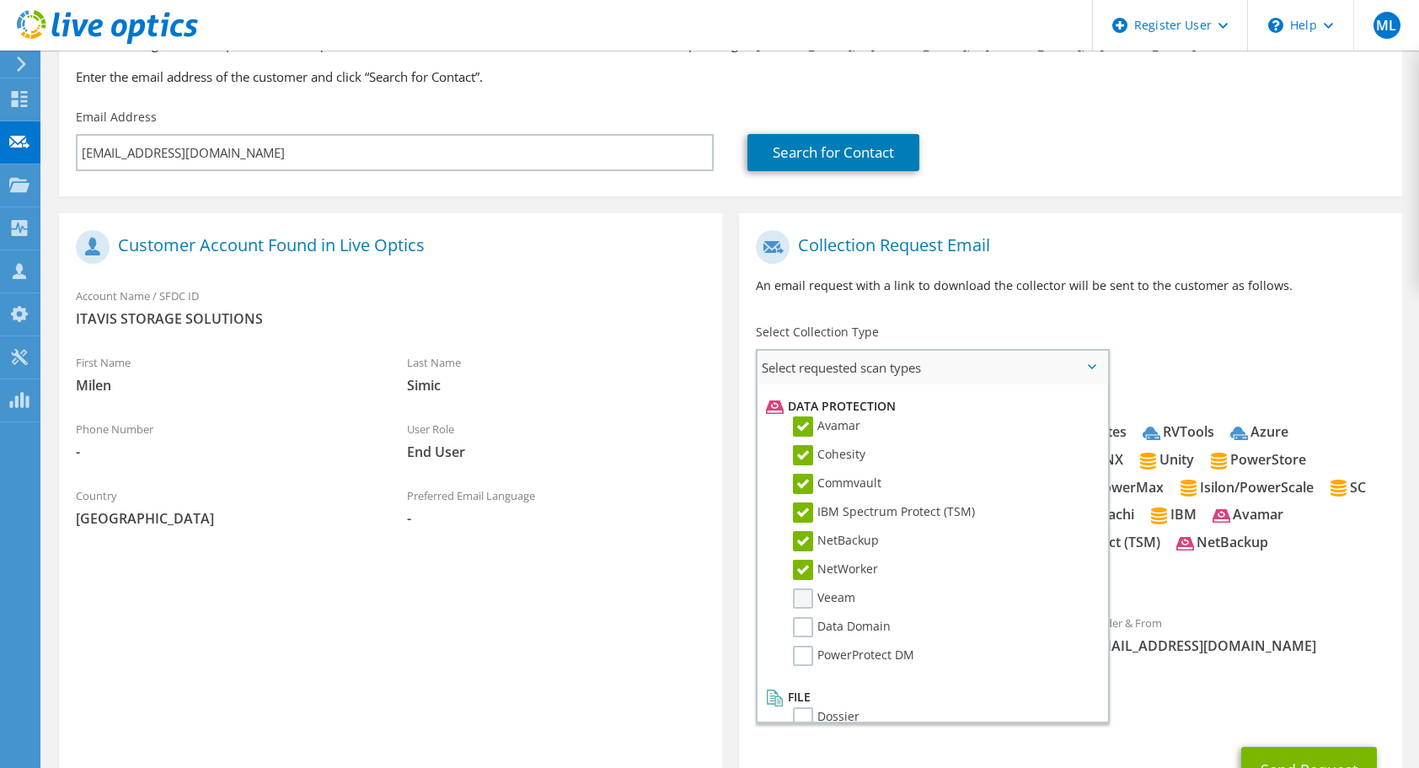
click at [802, 601] on label "Veeam" at bounding box center [824, 598] width 62 height 20
click at [0, 0] on input "Veeam" at bounding box center [0, 0] width 0 height 0
click at [809, 636] on label "Data Domain" at bounding box center [842, 627] width 98 height 20
click at [0, 0] on input "Data Domain" at bounding box center [0, 0] width 0 height 0
click at [807, 652] on label "PowerProtect DM" at bounding box center [853, 655] width 121 height 20
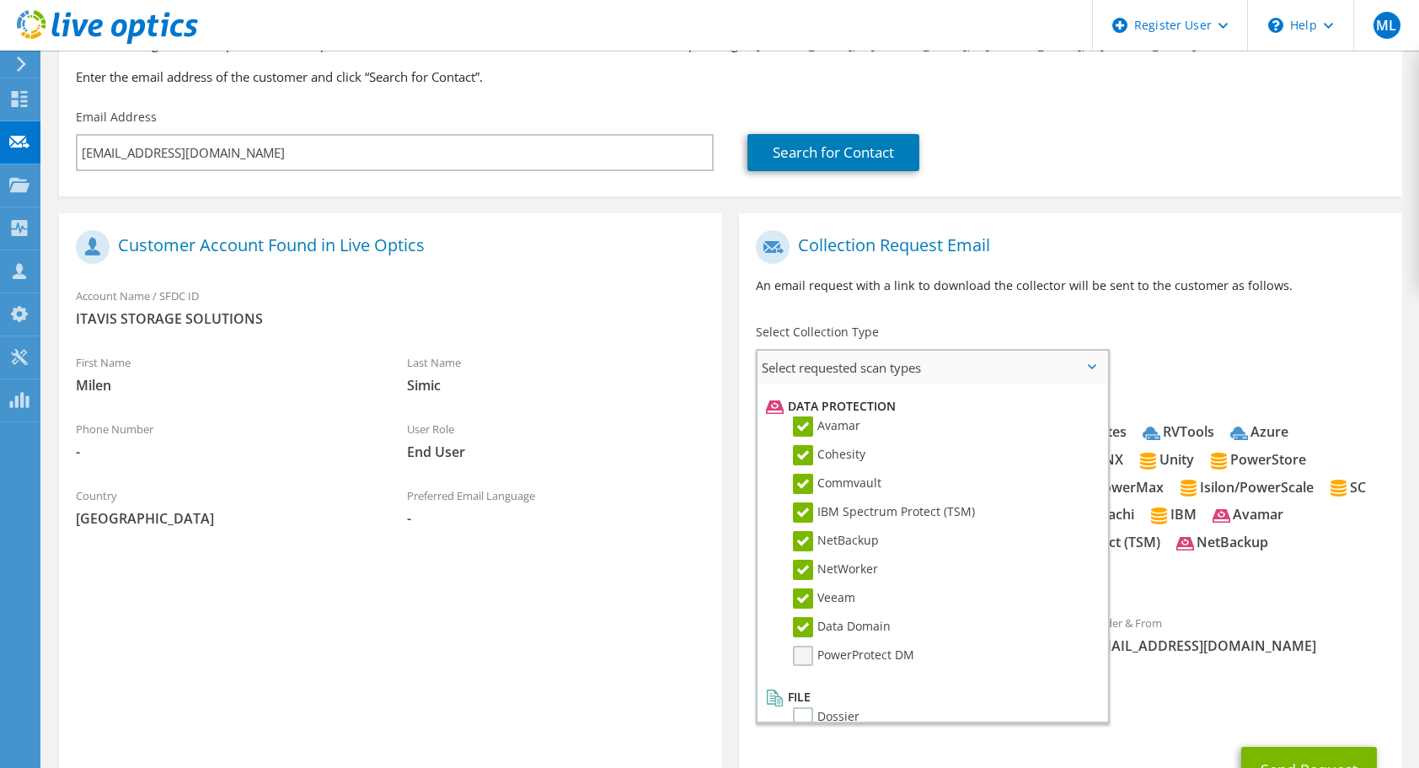
click at [0, 0] on input "PowerProtect DM" at bounding box center [0, 0] width 0 height 0
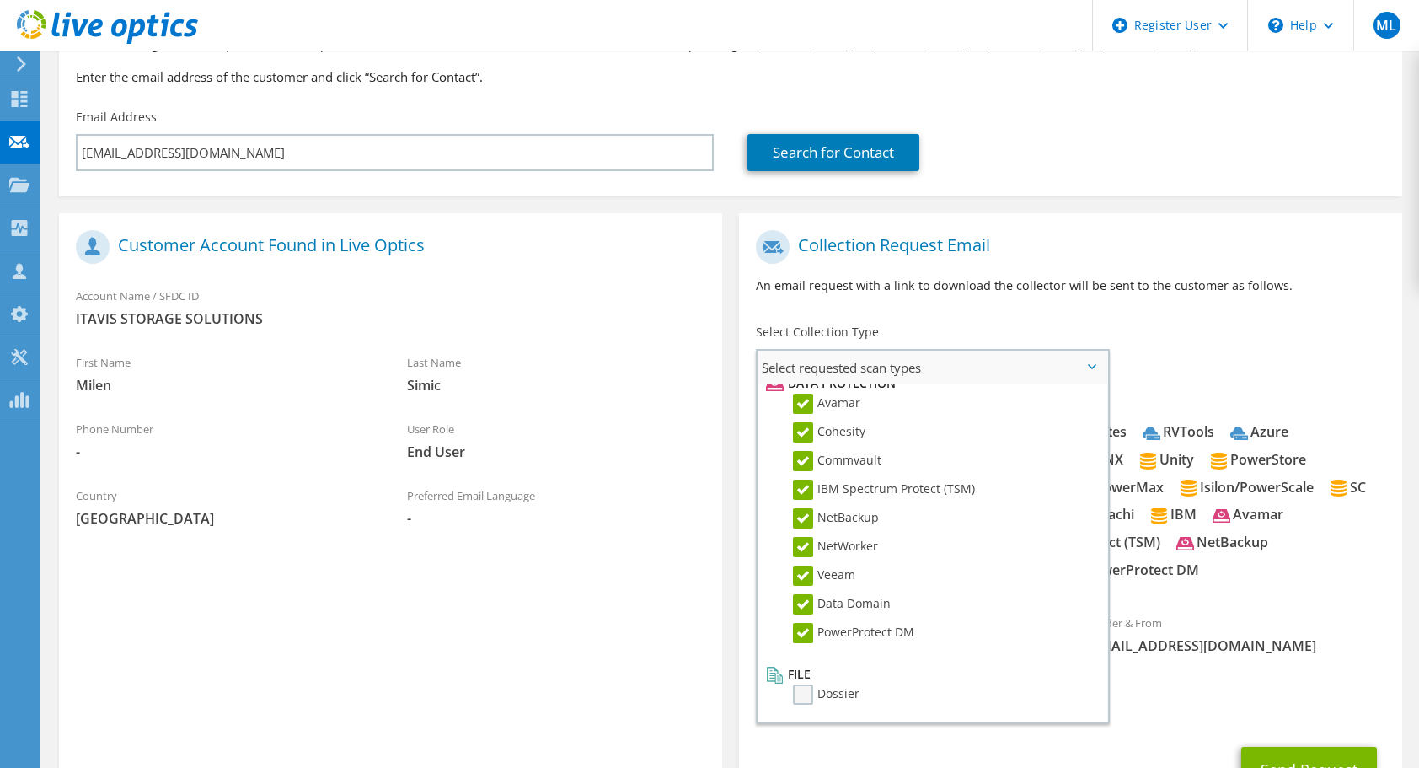
click at [800, 695] on label "Dossier" at bounding box center [826, 694] width 67 height 20
click at [0, 0] on input "Dossier" at bounding box center [0, 0] width 0 height 0
click at [1234, 262] on h1 "Collection Request Email" at bounding box center [1066, 247] width 621 height 34
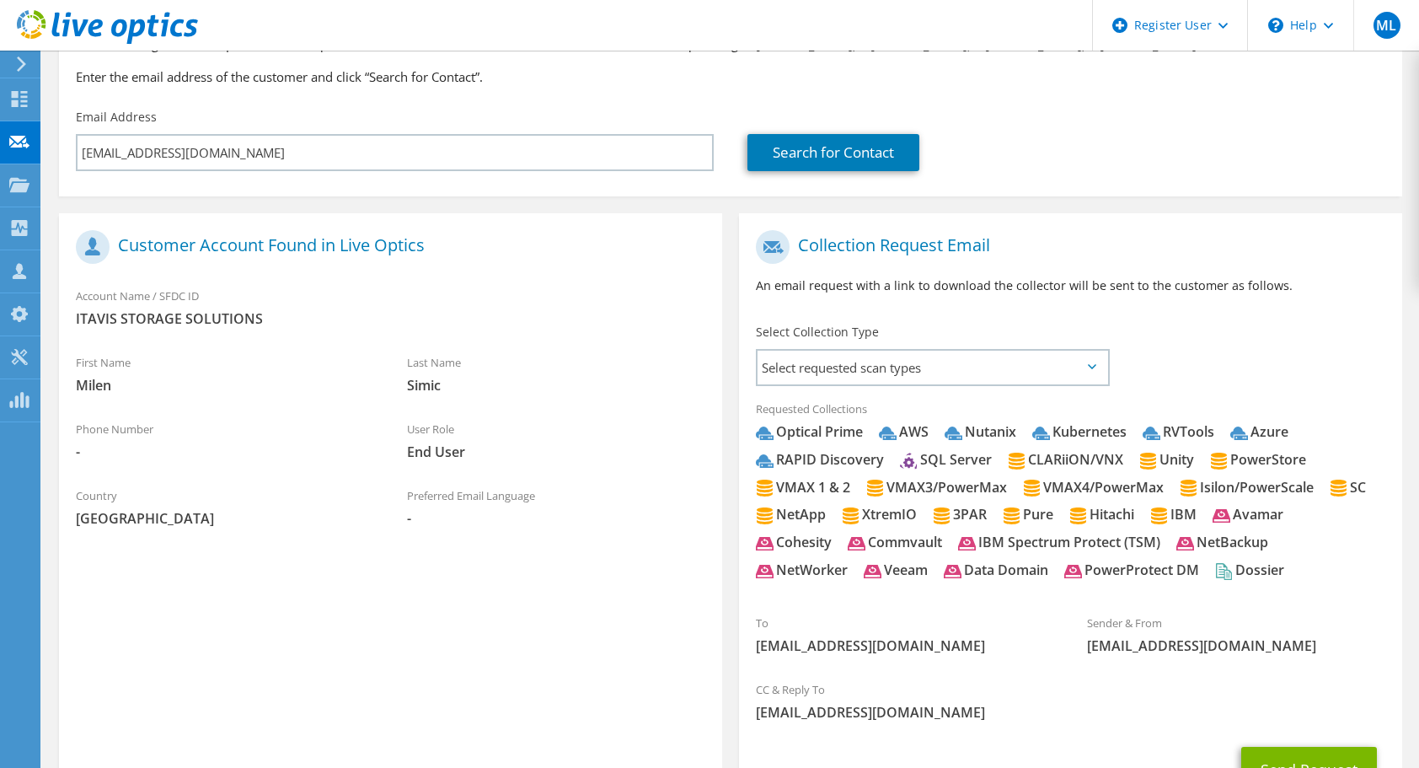
scroll to position [318, 0]
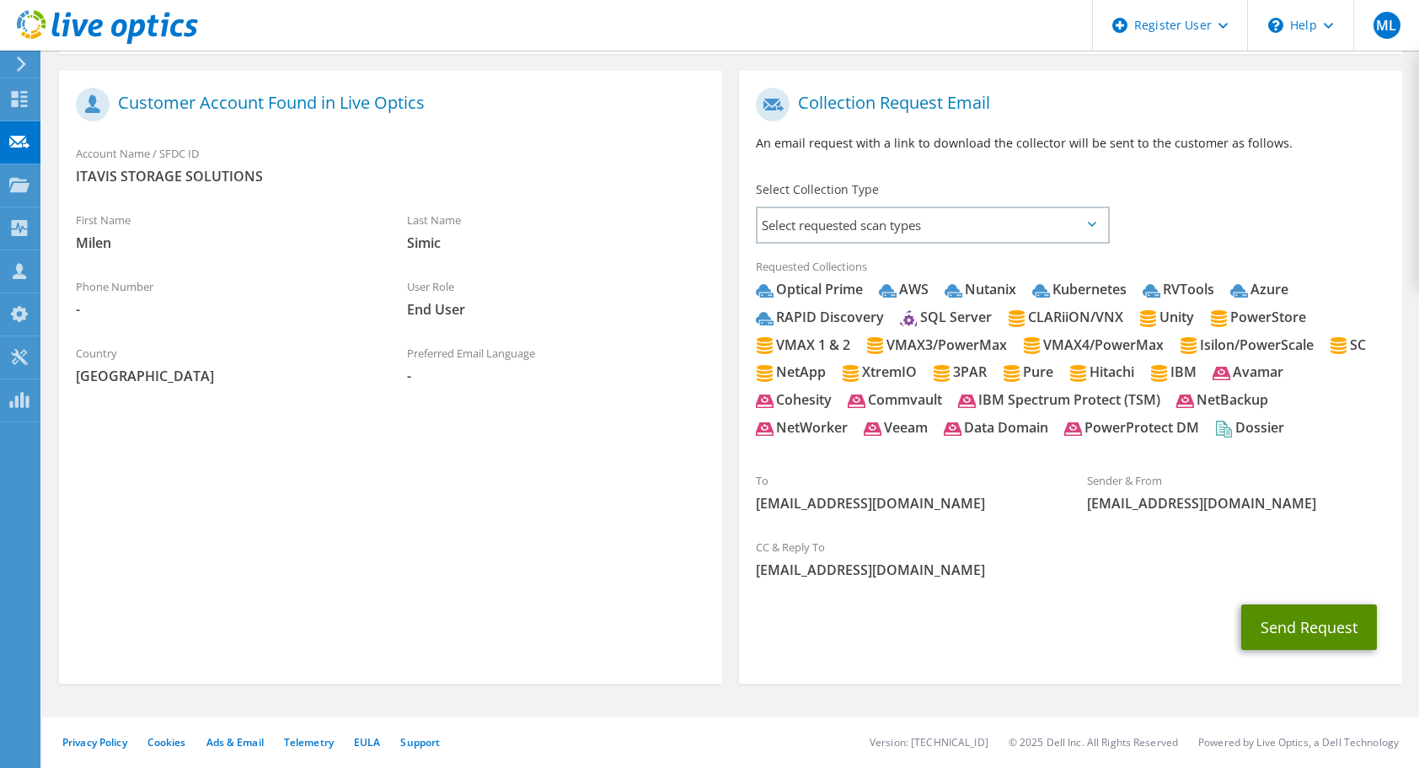
click at [1288, 617] on button "Send Request" at bounding box center [1309, 626] width 136 height 45
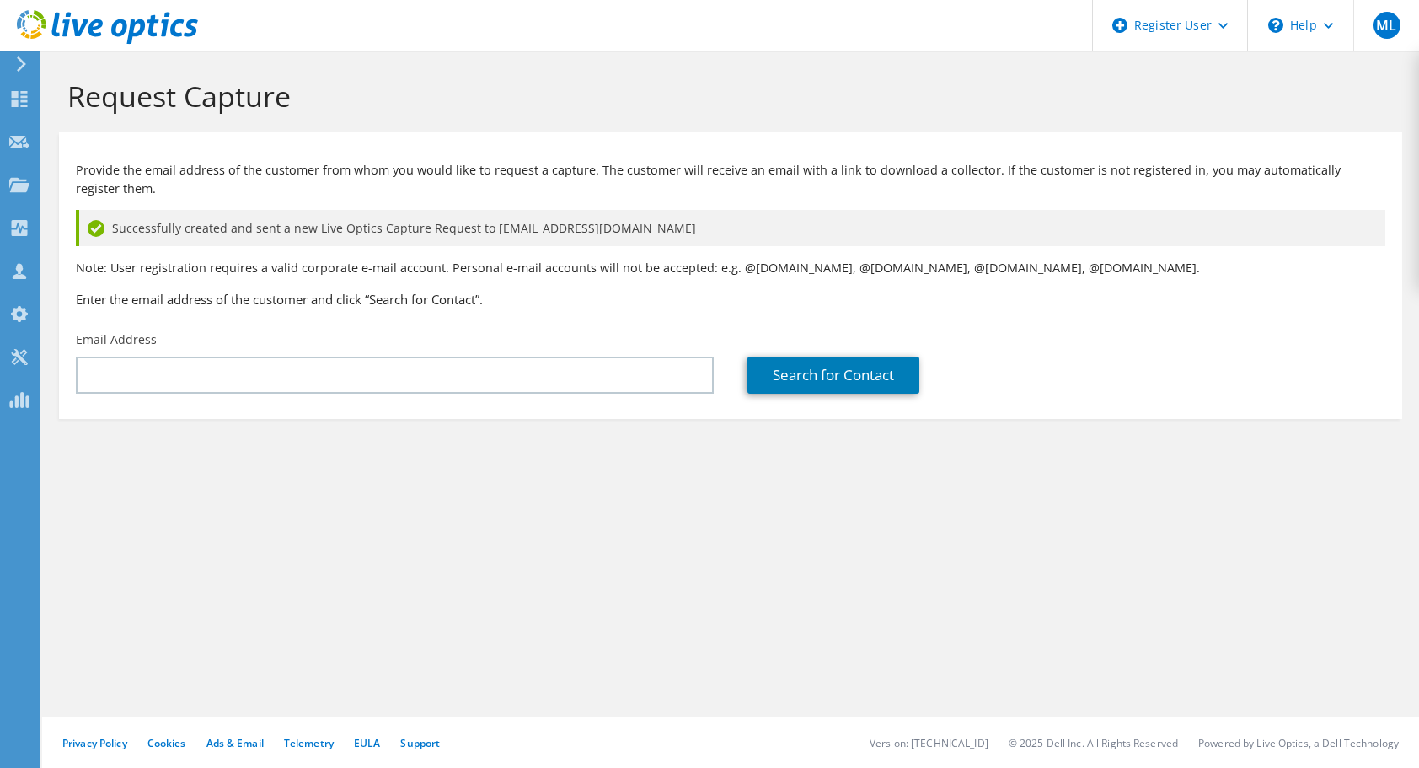
click at [21, 66] on icon at bounding box center [21, 63] width 13 height 15
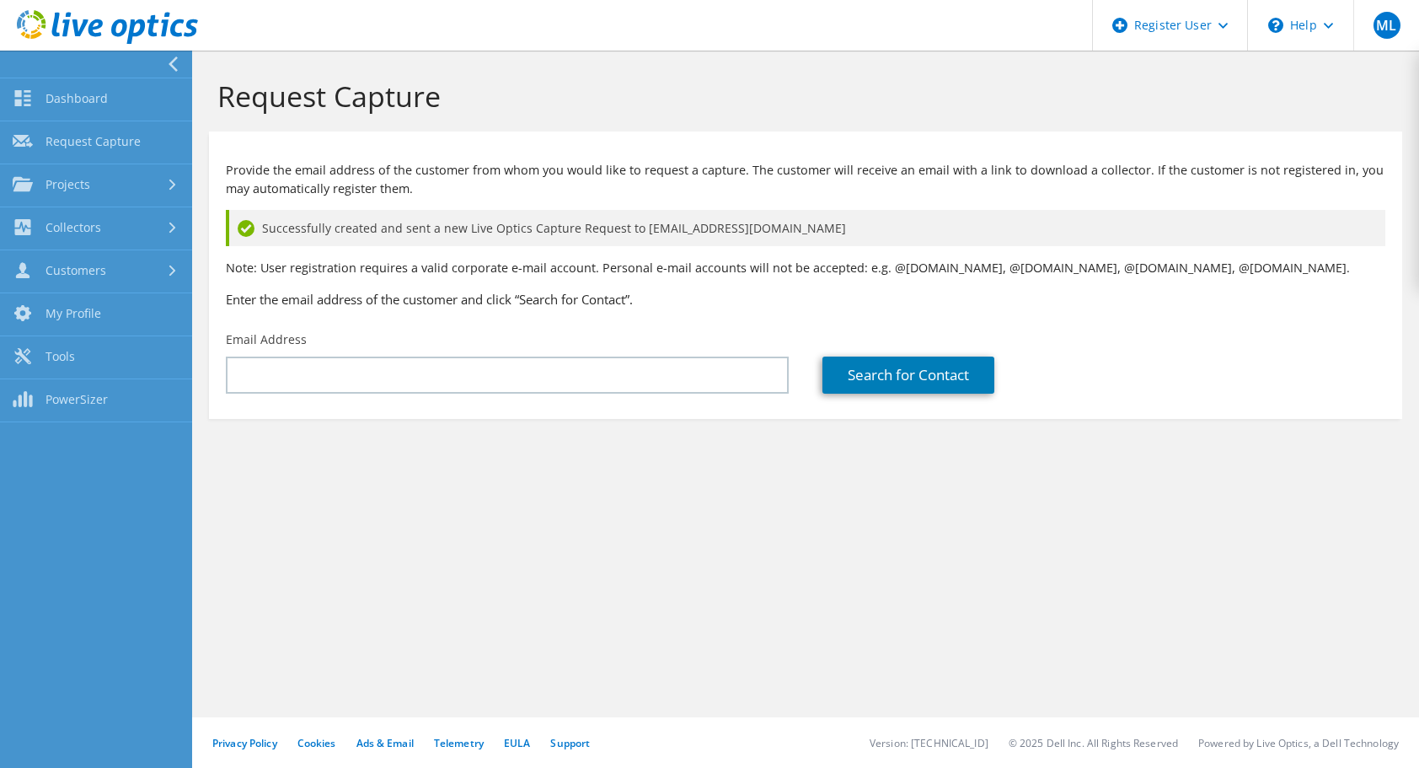
click at [495, 94] on h1 "Request Capture" at bounding box center [801, 95] width 1168 height 35
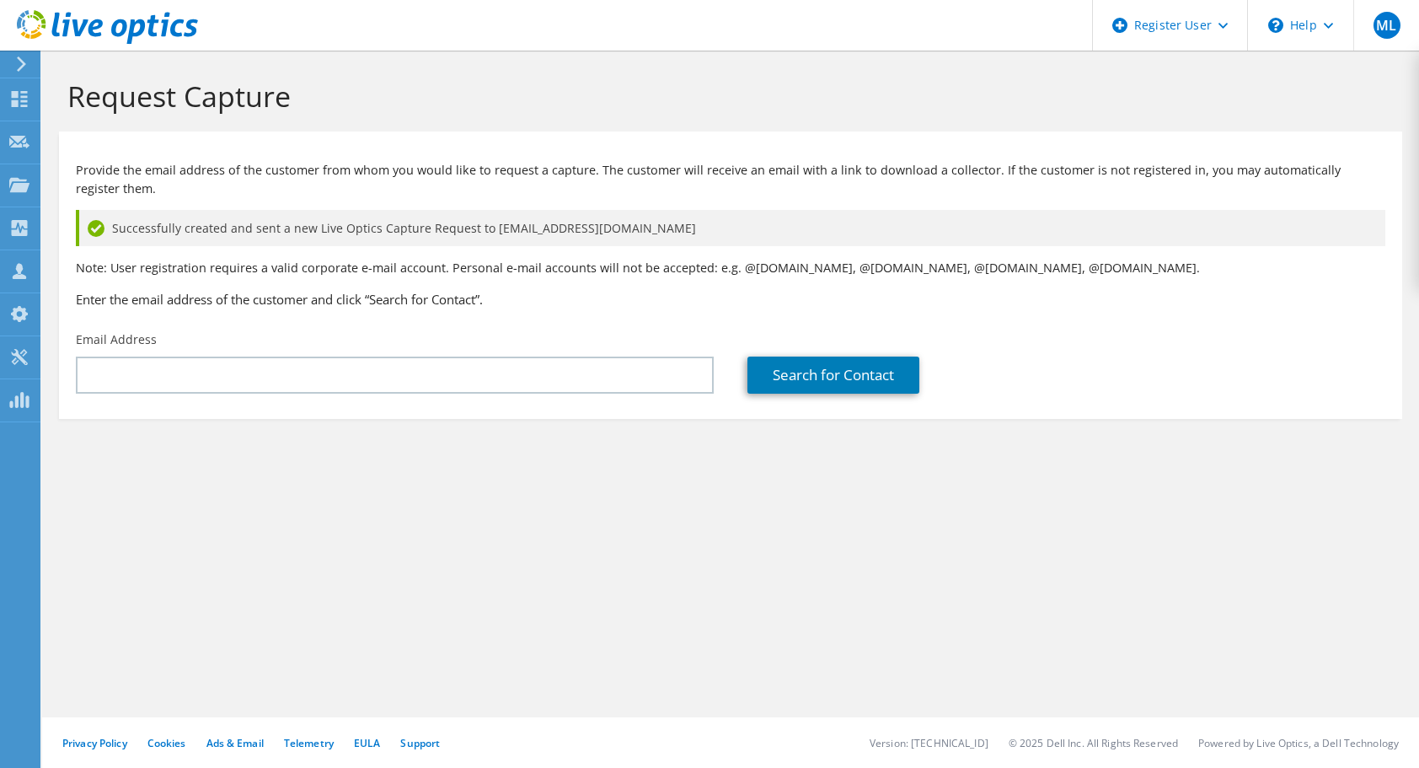
click at [1294, 158] on div "Provide the email address of the customer from whom you would like to request a…" at bounding box center [730, 231] width 1343 height 183
